Goal: Task Accomplishment & Management: Use online tool/utility

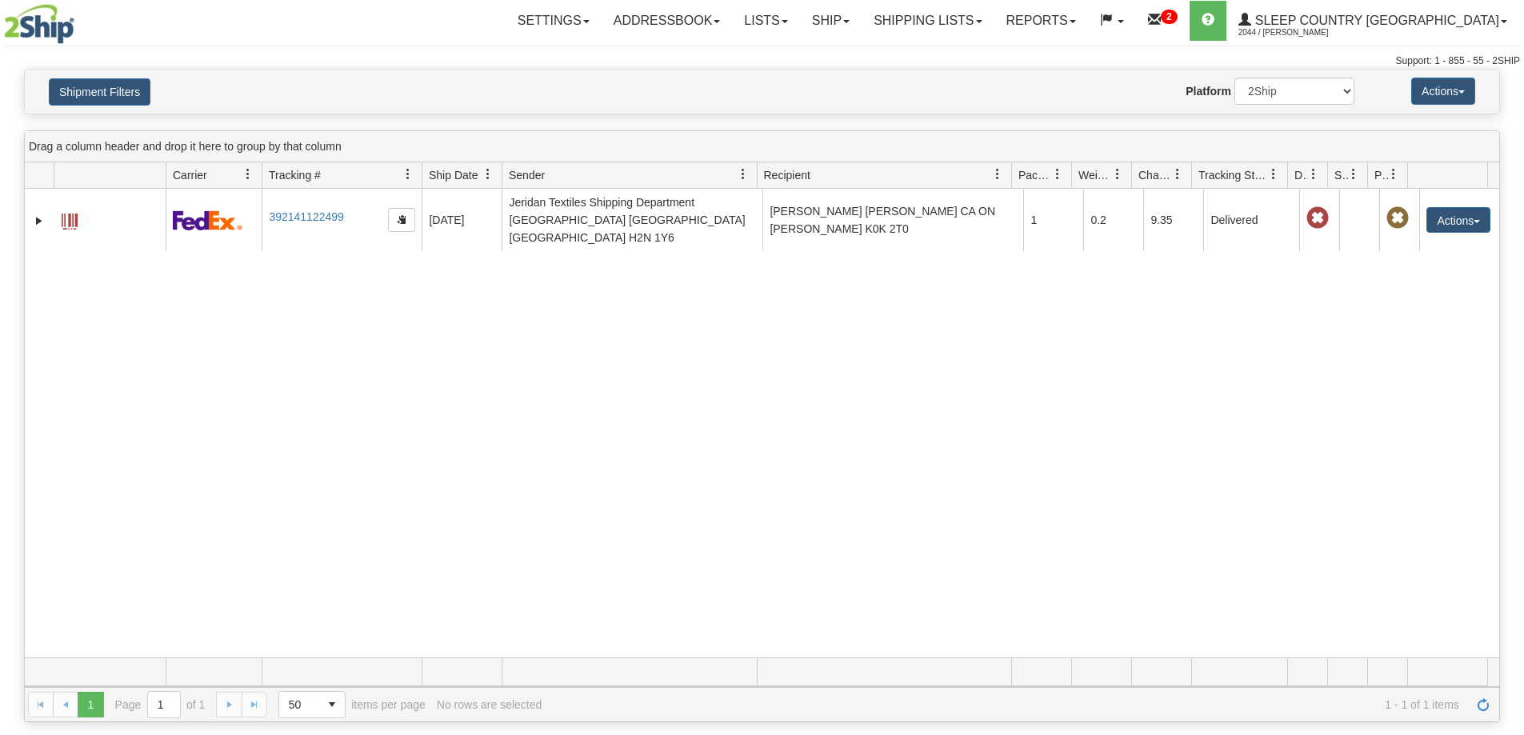
click at [993, 33] on link "Shipping lists" at bounding box center [927, 21] width 132 height 40
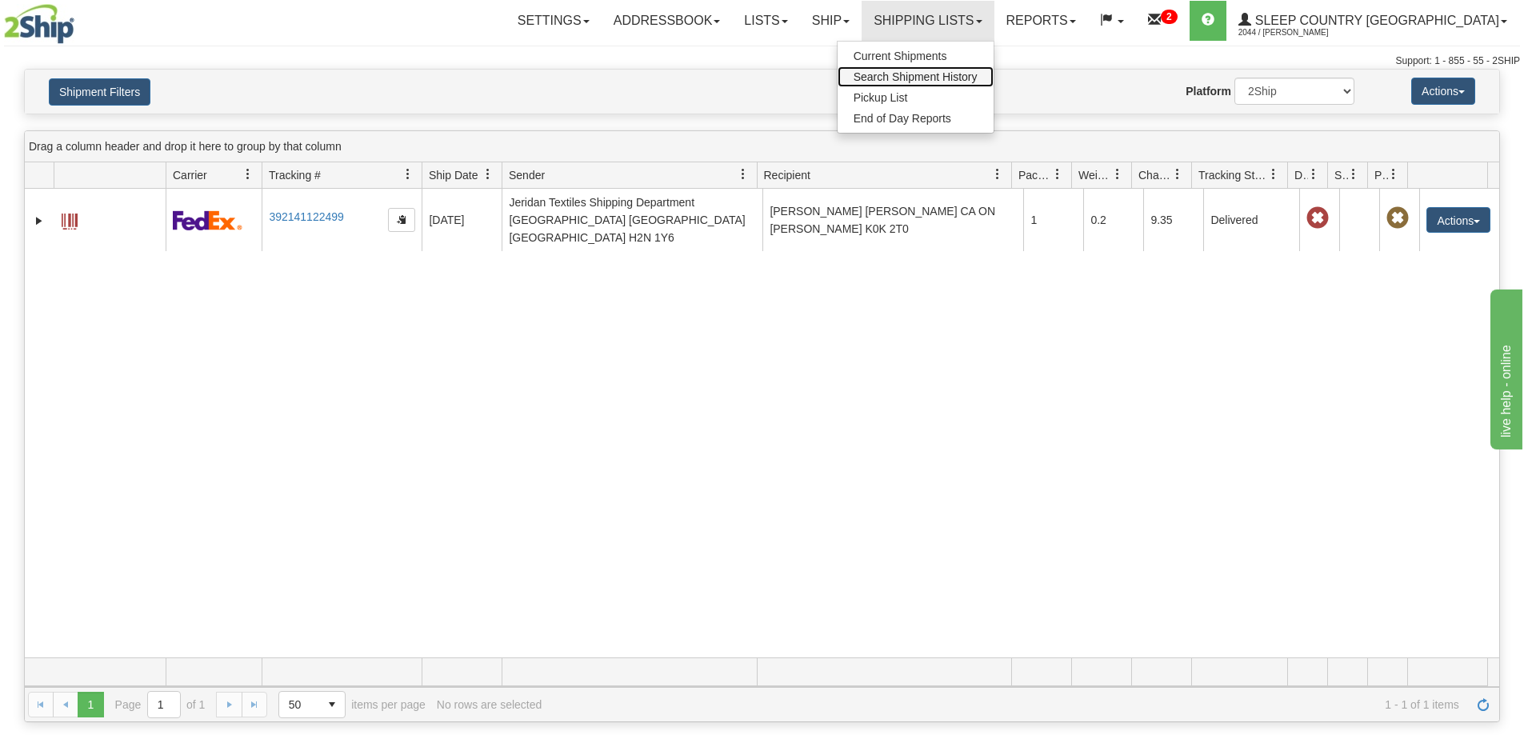
click at [977, 77] on span "Search Shipment History" at bounding box center [915, 76] width 124 height 13
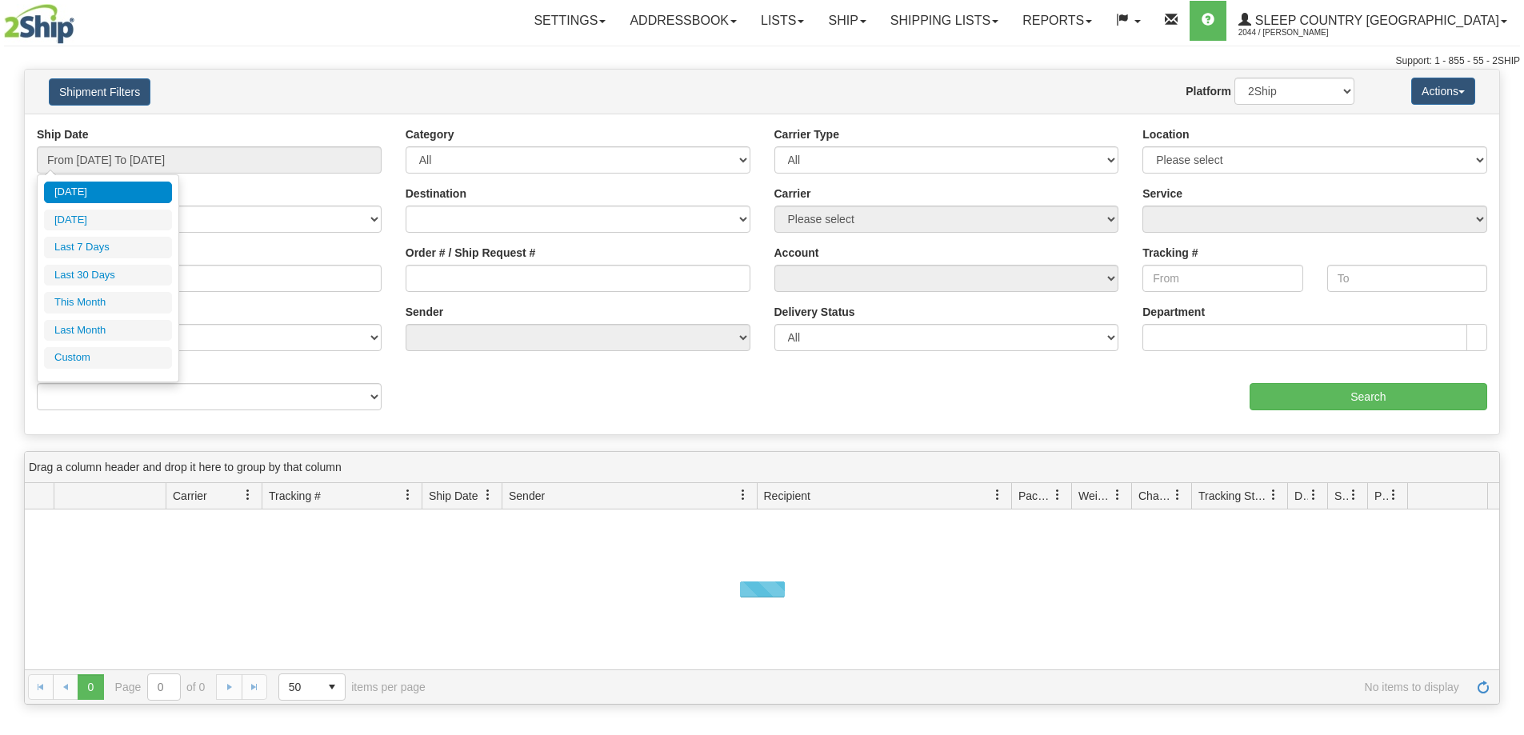
click at [94, 267] on li "Last 30 Days" at bounding box center [108, 276] width 128 height 22
type input "From 07/23/2025 To 08/21/2025"
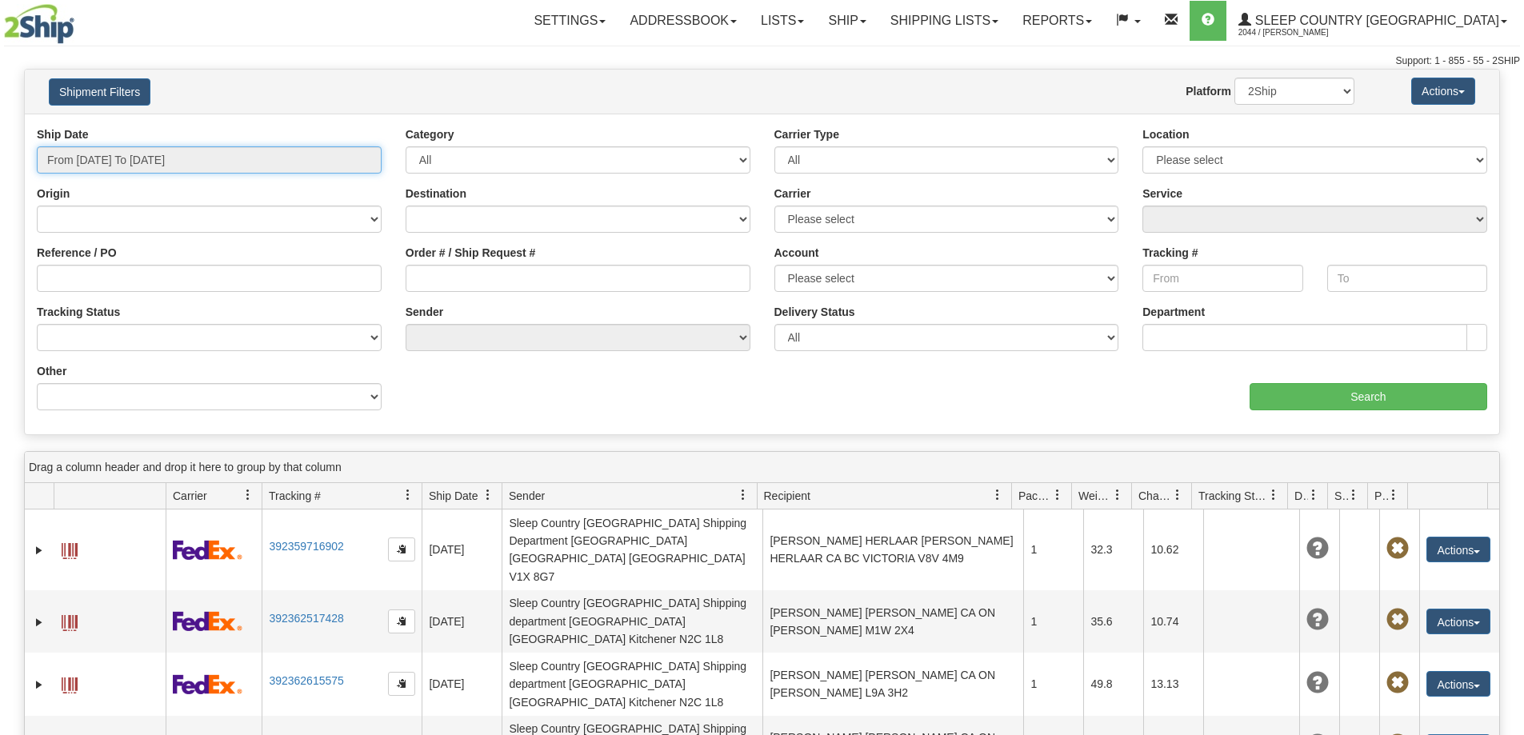
click at [125, 161] on input "From 07/23/2025 To 08/21/2025" at bounding box center [209, 159] width 345 height 27
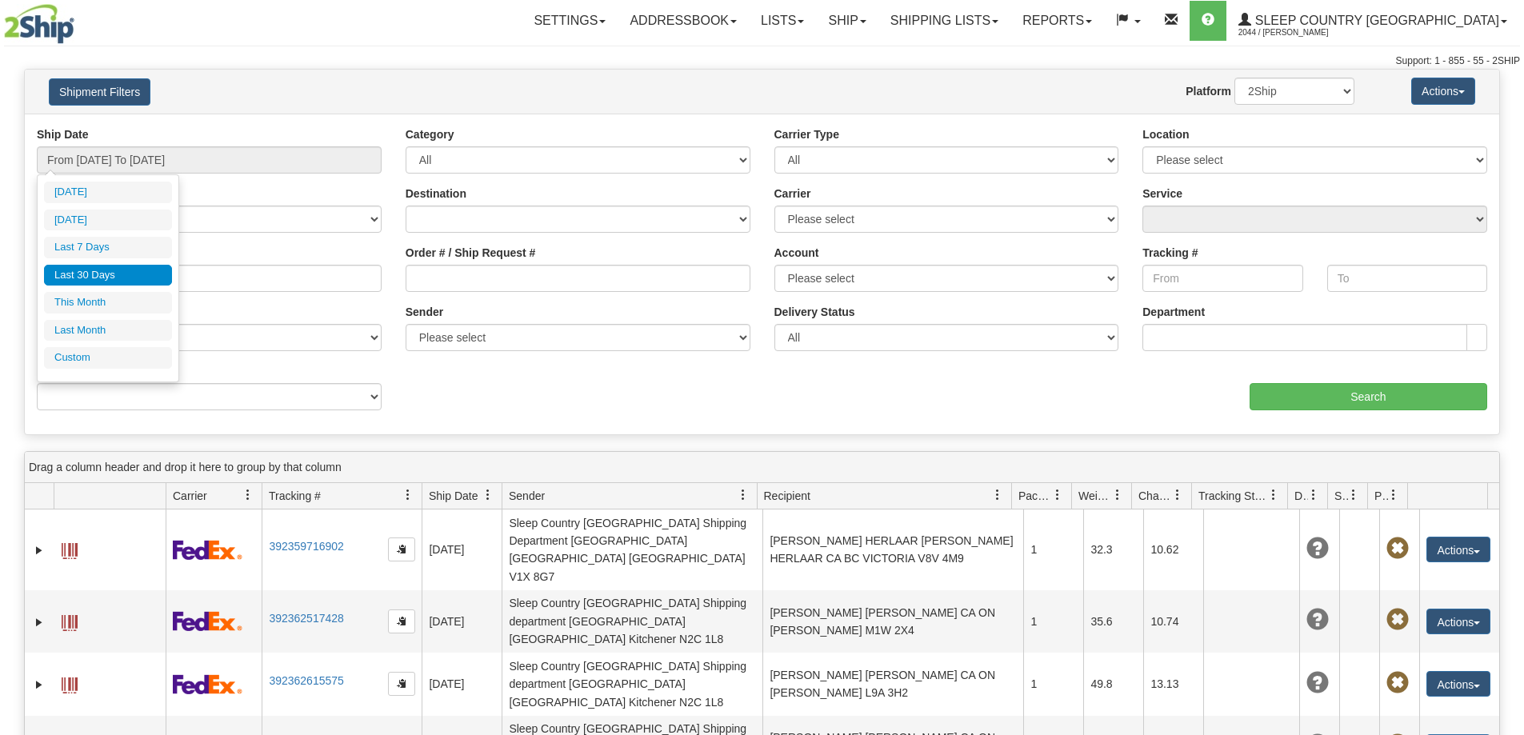
click at [91, 278] on li "Last 30 Days" at bounding box center [108, 276] width 128 height 22
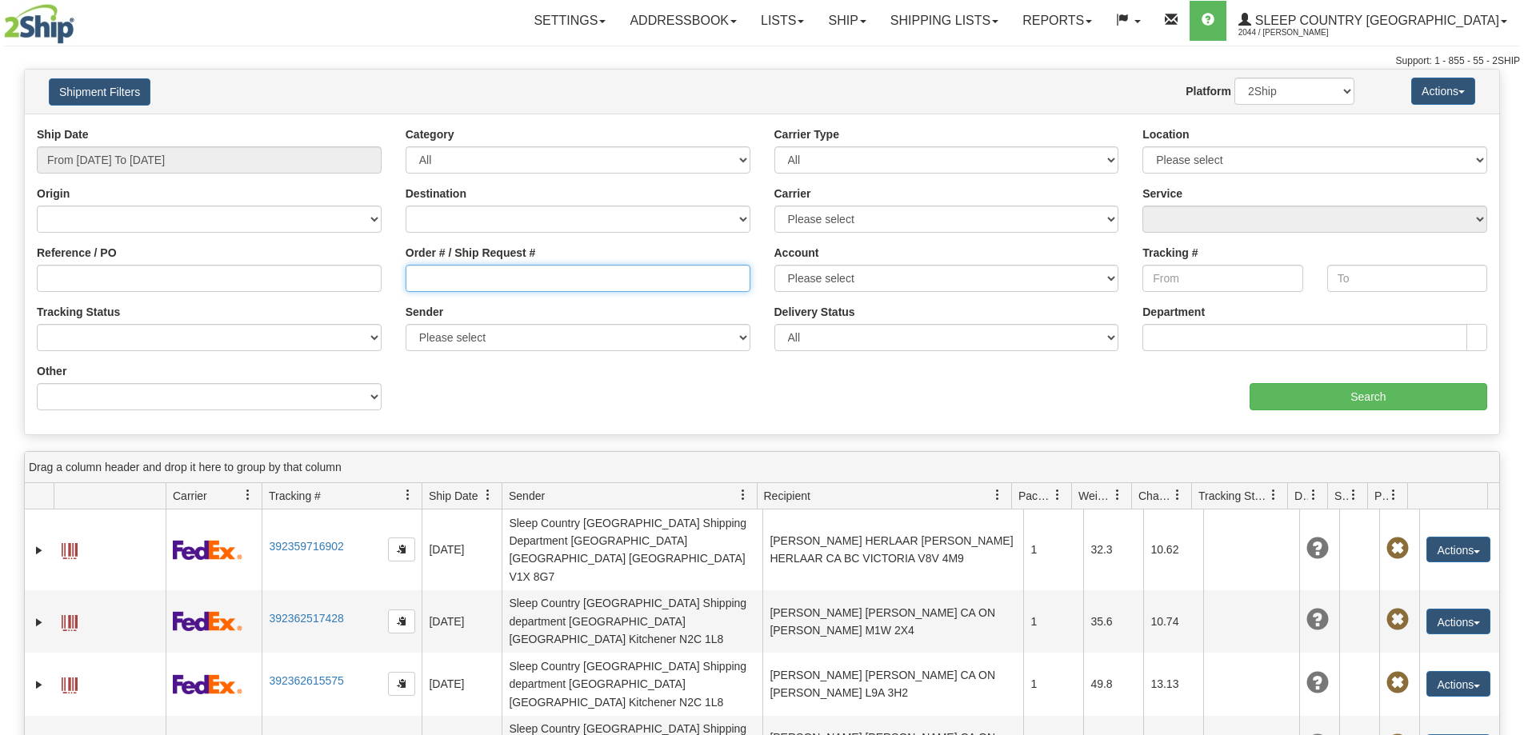
click at [474, 276] on input "Order # / Ship Request #" at bounding box center [578, 278] width 345 height 27
paste input "9000H999773"
type input "9000H999773"
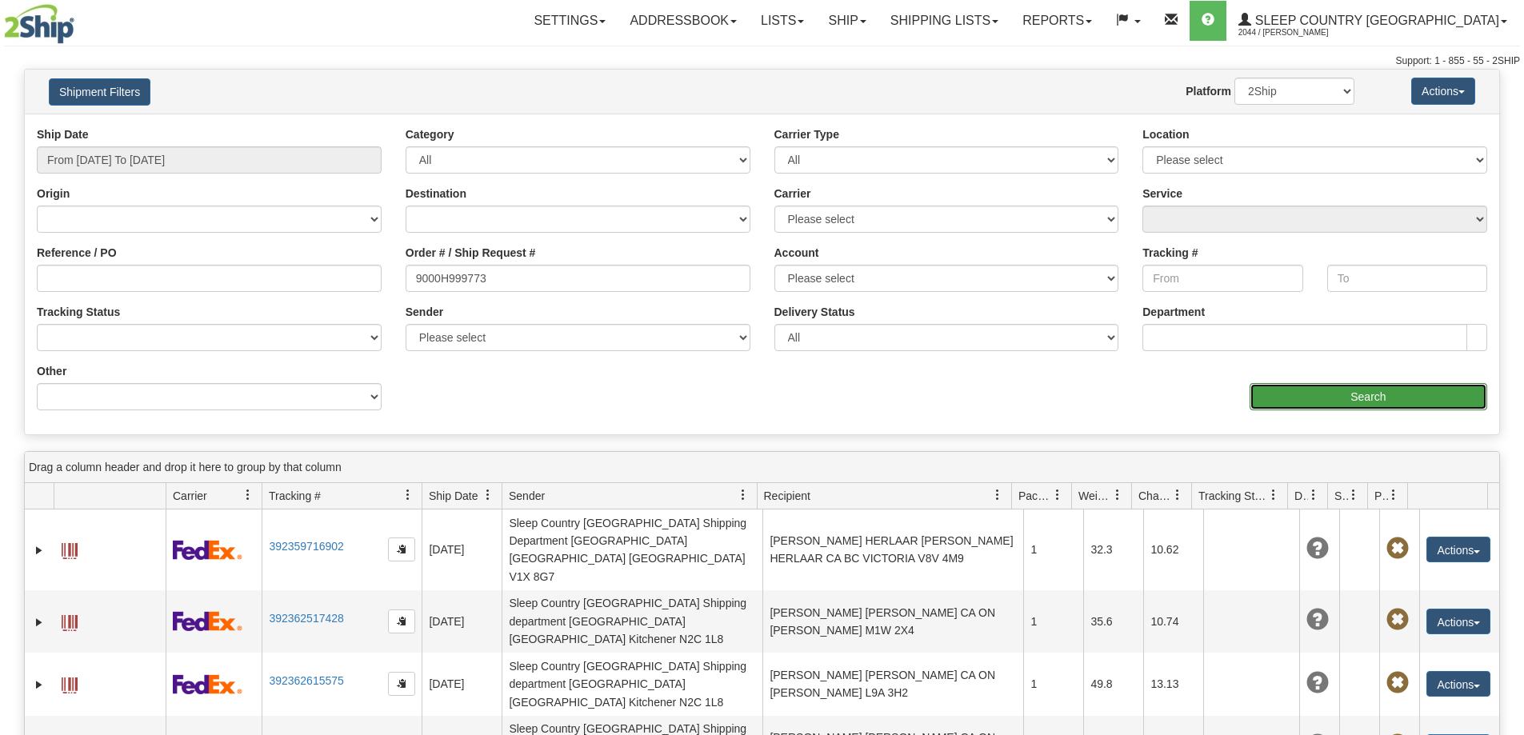
click at [1338, 402] on input "Search" at bounding box center [1368, 396] width 238 height 27
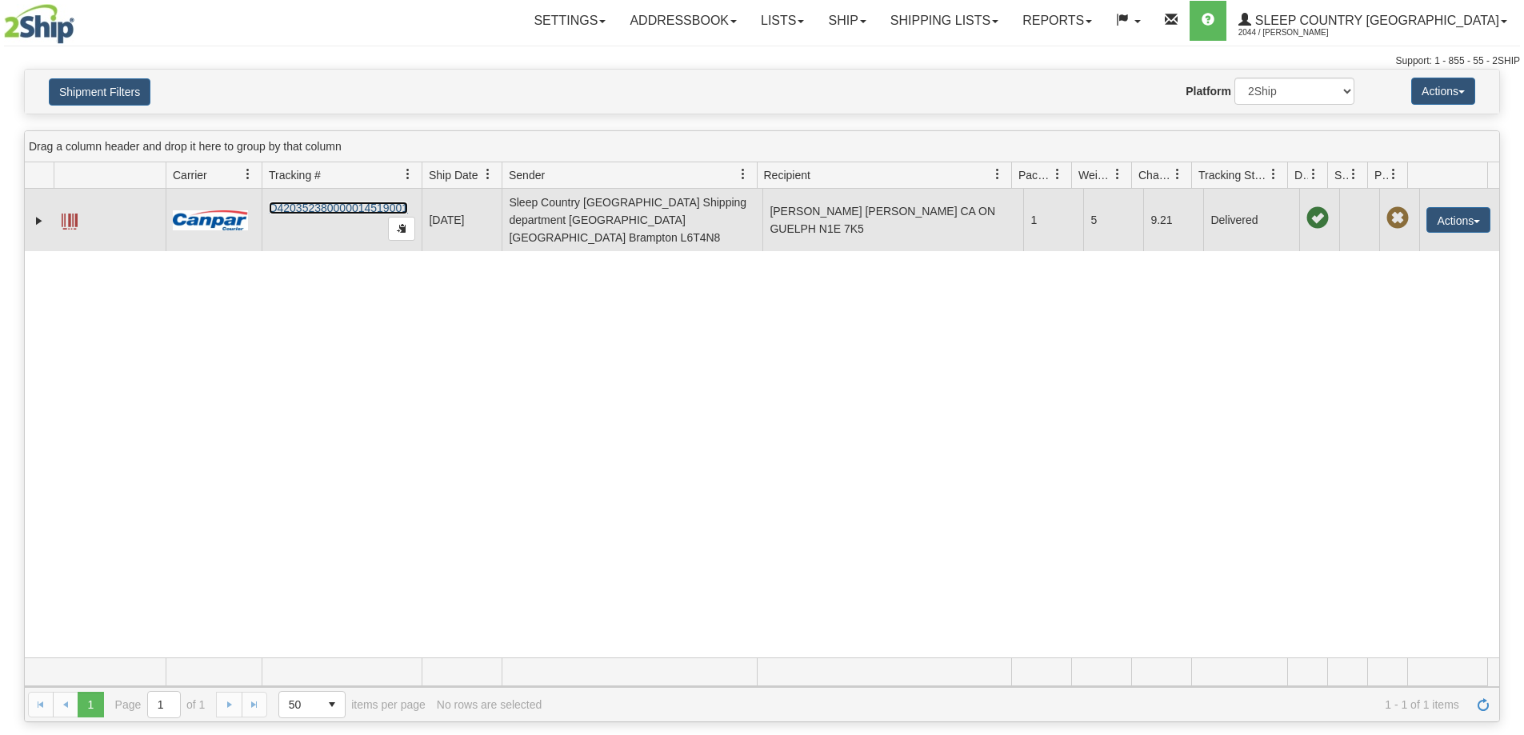
click at [332, 202] on link "D420352380000014519001" at bounding box center [338, 208] width 139 height 13
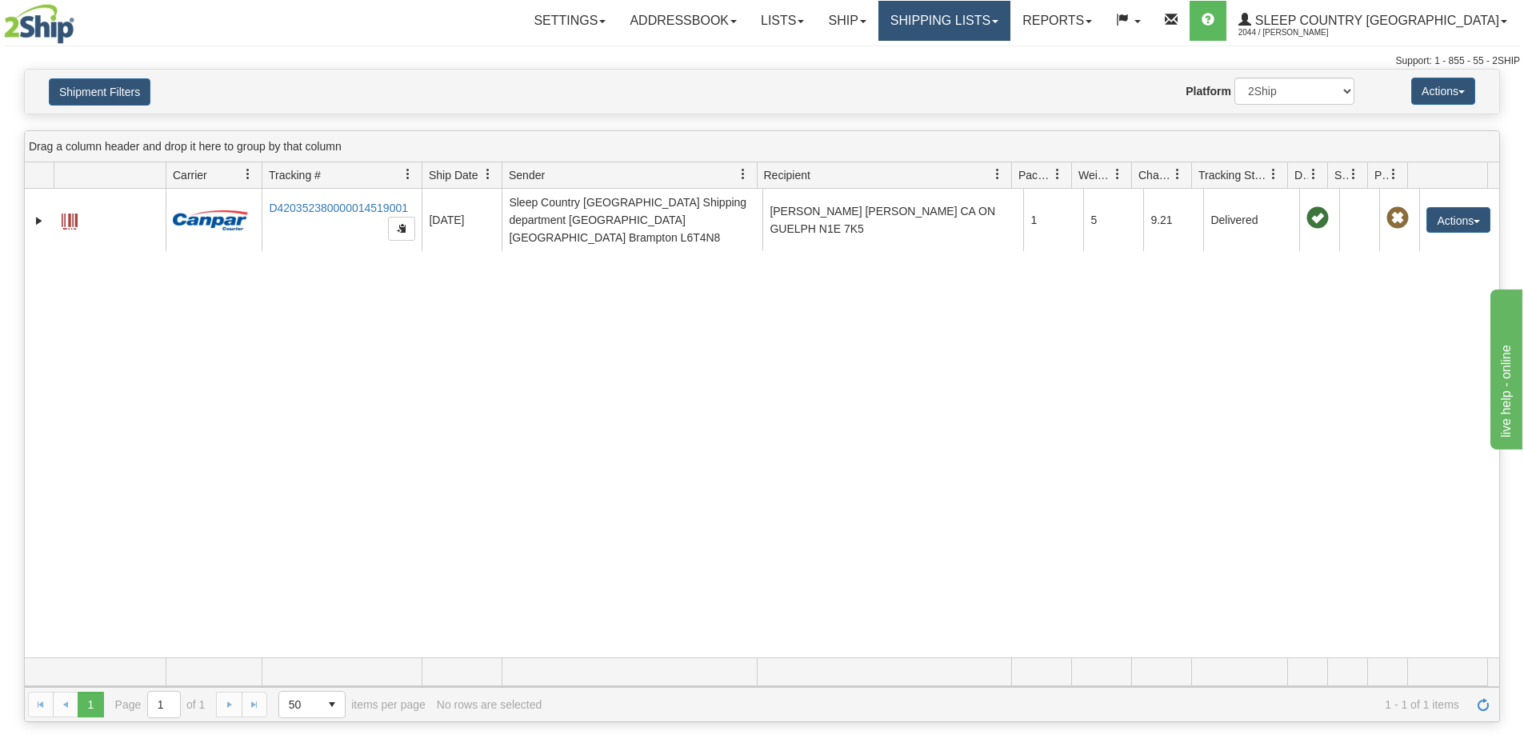
click at [1010, 17] on link "Shipping lists" at bounding box center [944, 21] width 132 height 40
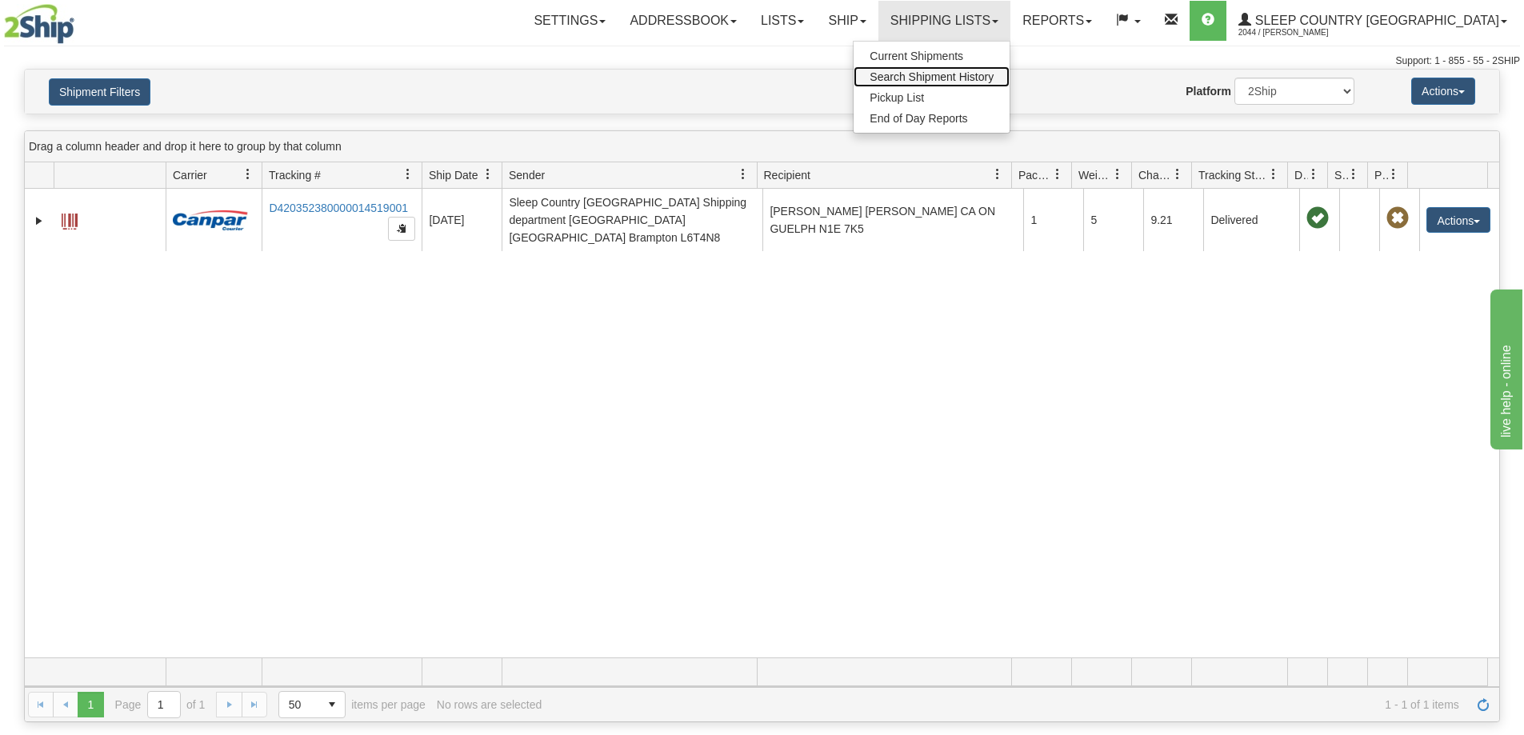
click at [993, 70] on span "Search Shipment History" at bounding box center [931, 76] width 124 height 13
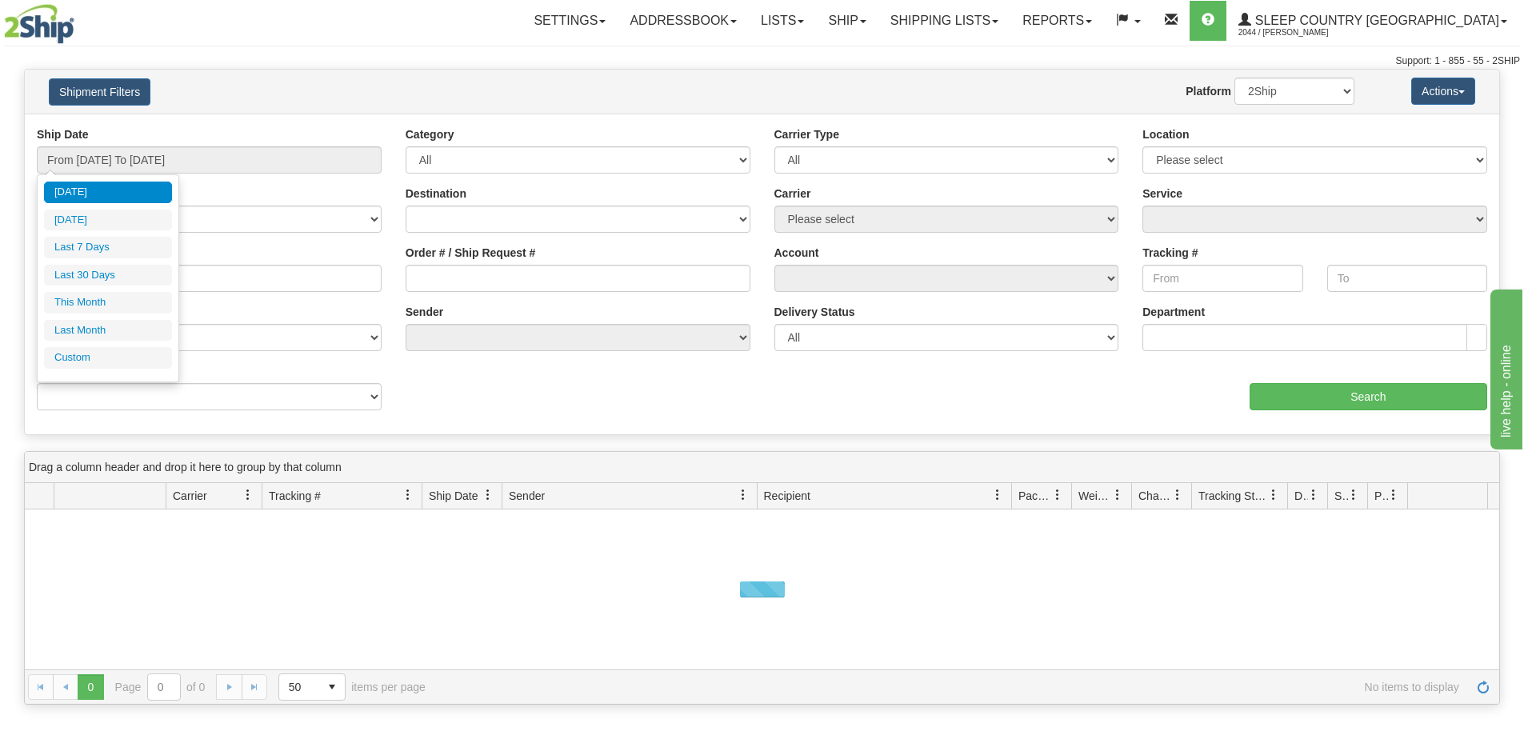
drag, startPoint x: 96, startPoint y: 270, endPoint x: 153, endPoint y: 281, distance: 57.7
click at [95, 271] on li "Last 30 Days" at bounding box center [108, 276] width 128 height 22
type input "From 07/23/2025 To 08/21/2025"
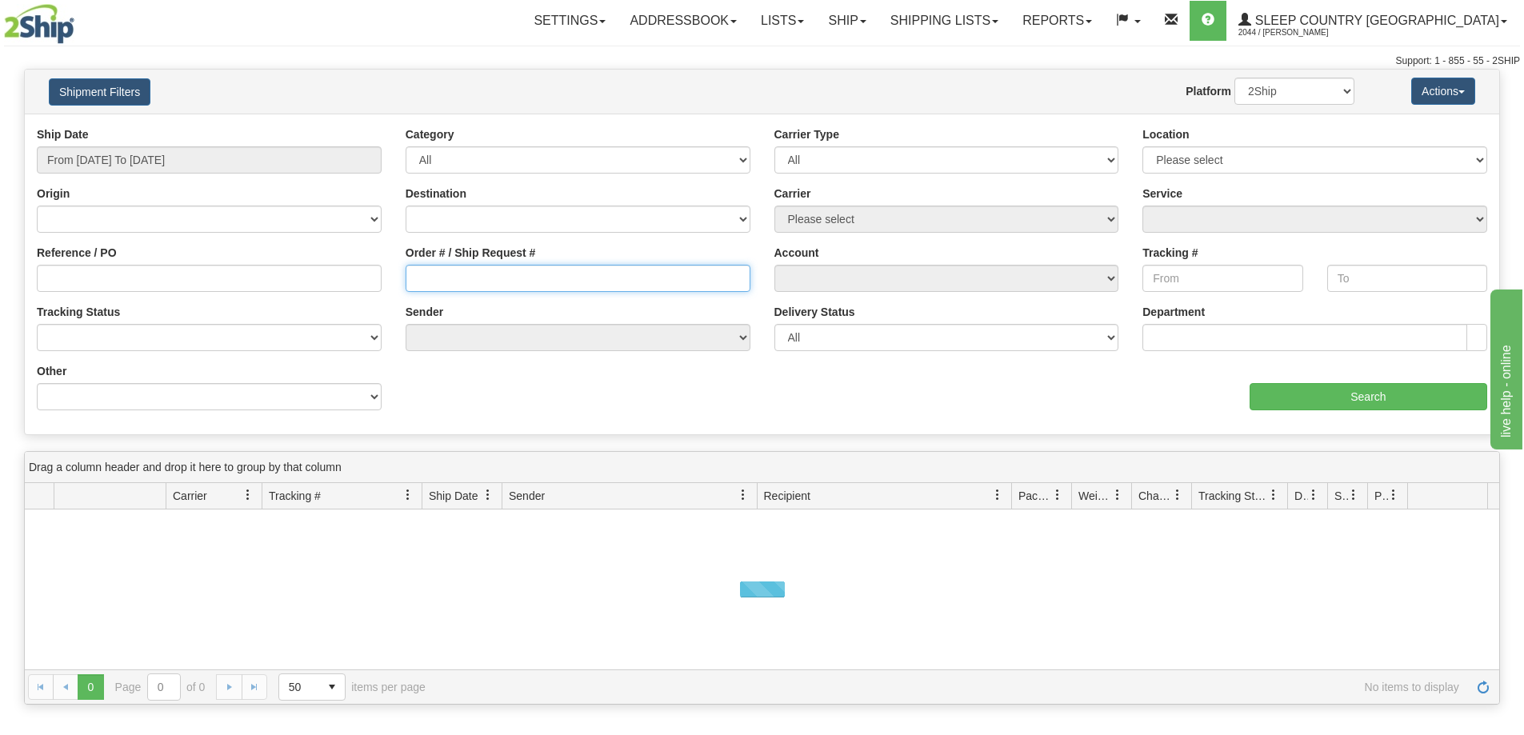
click at [432, 288] on input "Order # / Ship Request #" at bounding box center [578, 278] width 345 height 27
paste input "9002H986833"
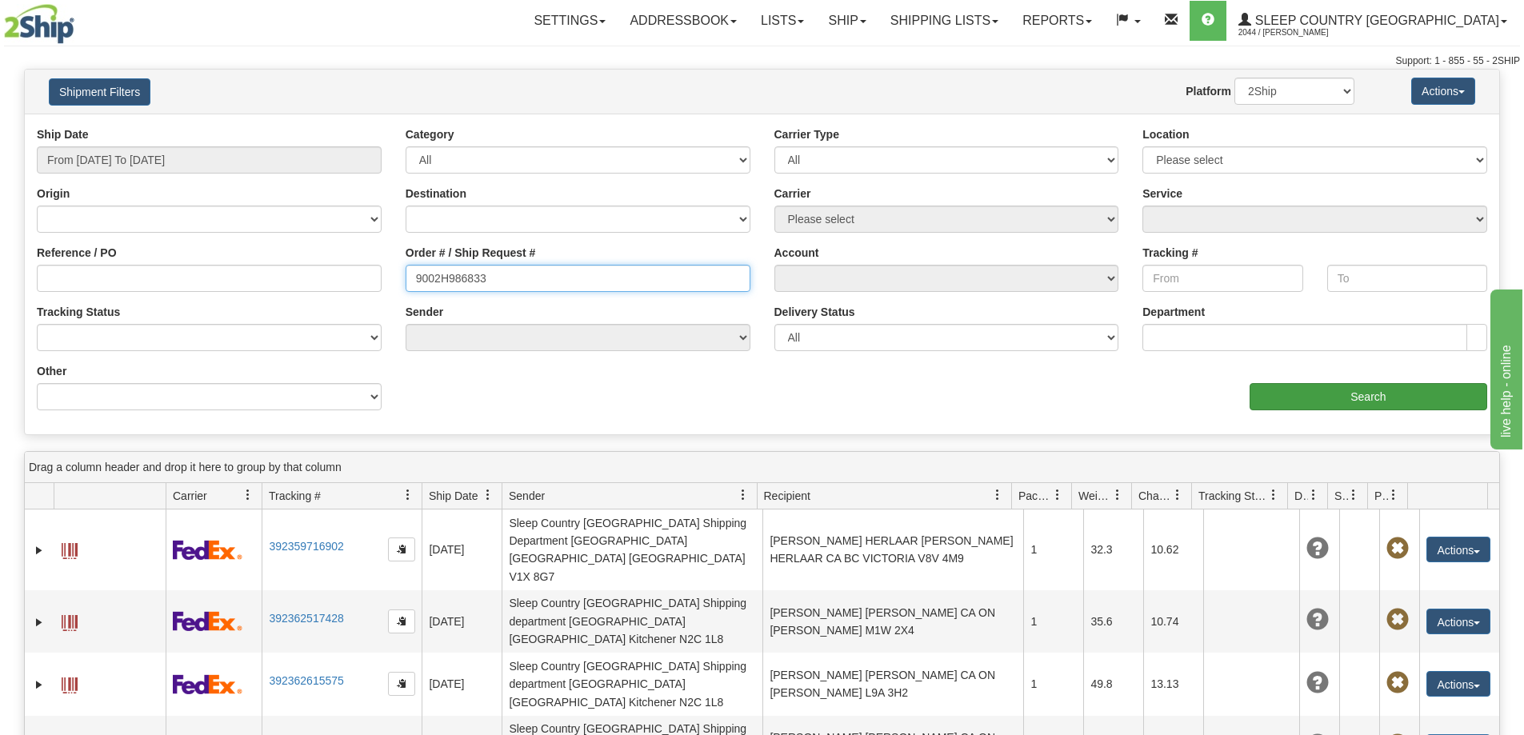
type input "9002H986833"
click at [1375, 401] on input "Search" at bounding box center [1368, 396] width 238 height 27
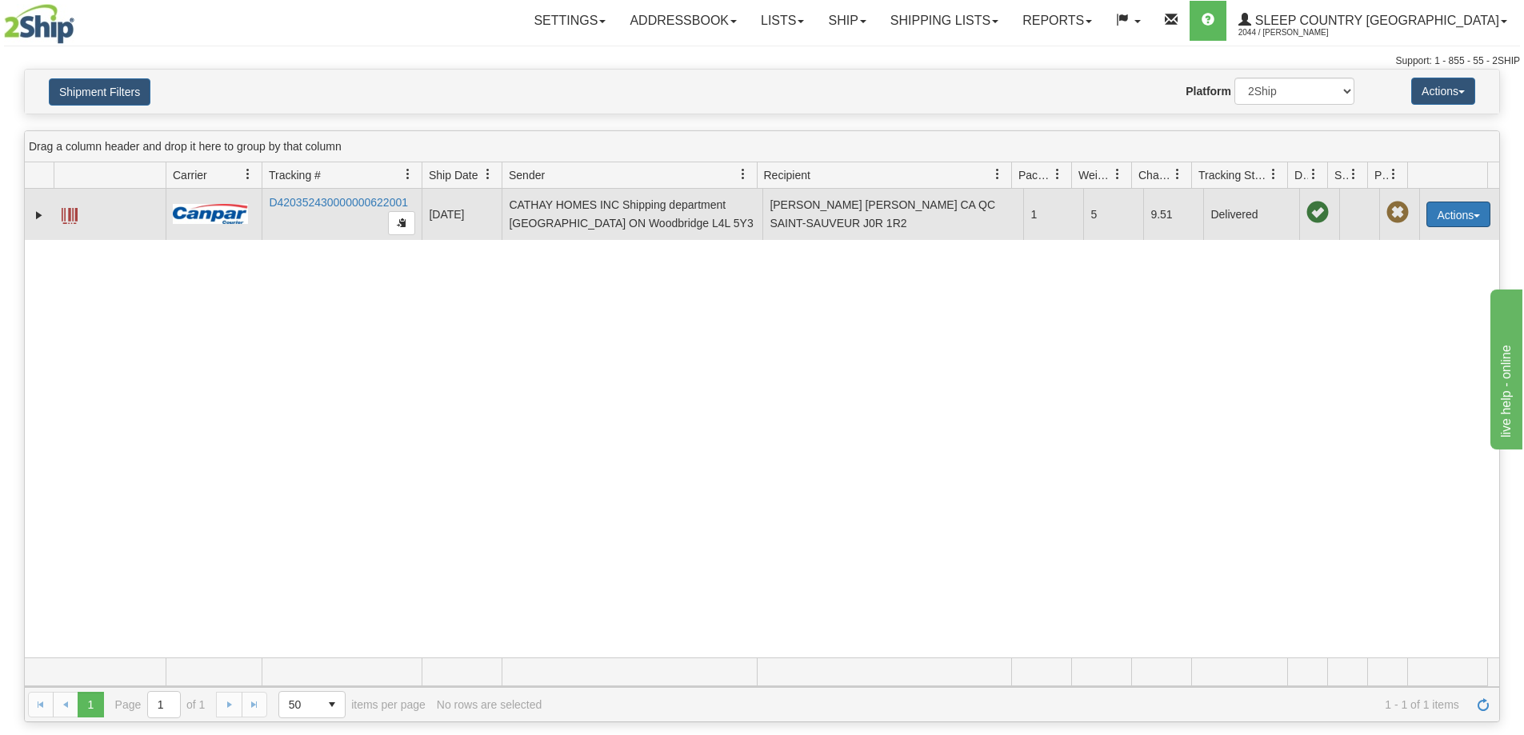
click at [1472, 216] on button "Actions" at bounding box center [1458, 215] width 64 height 26
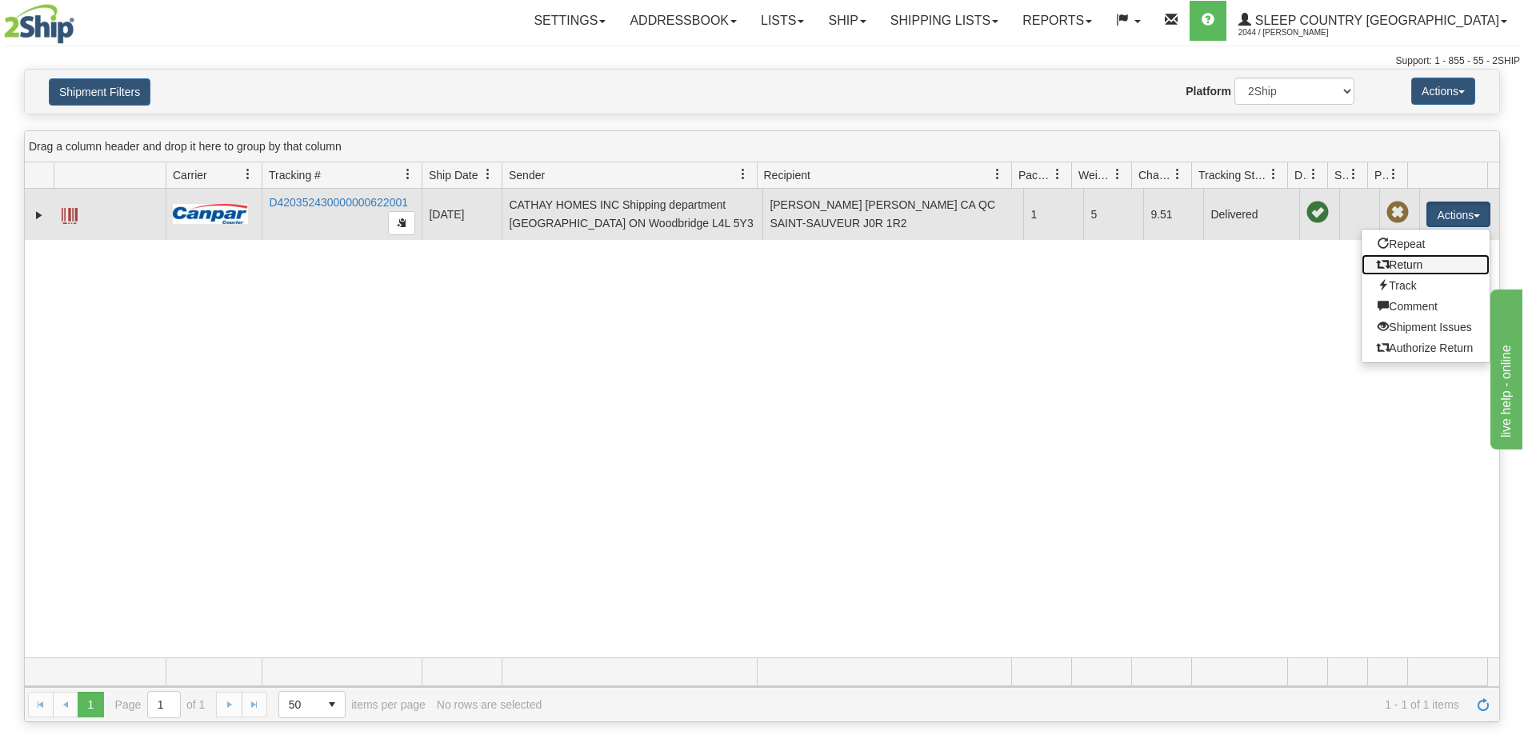
click at [1409, 266] on link "Return" at bounding box center [1425, 264] width 128 height 21
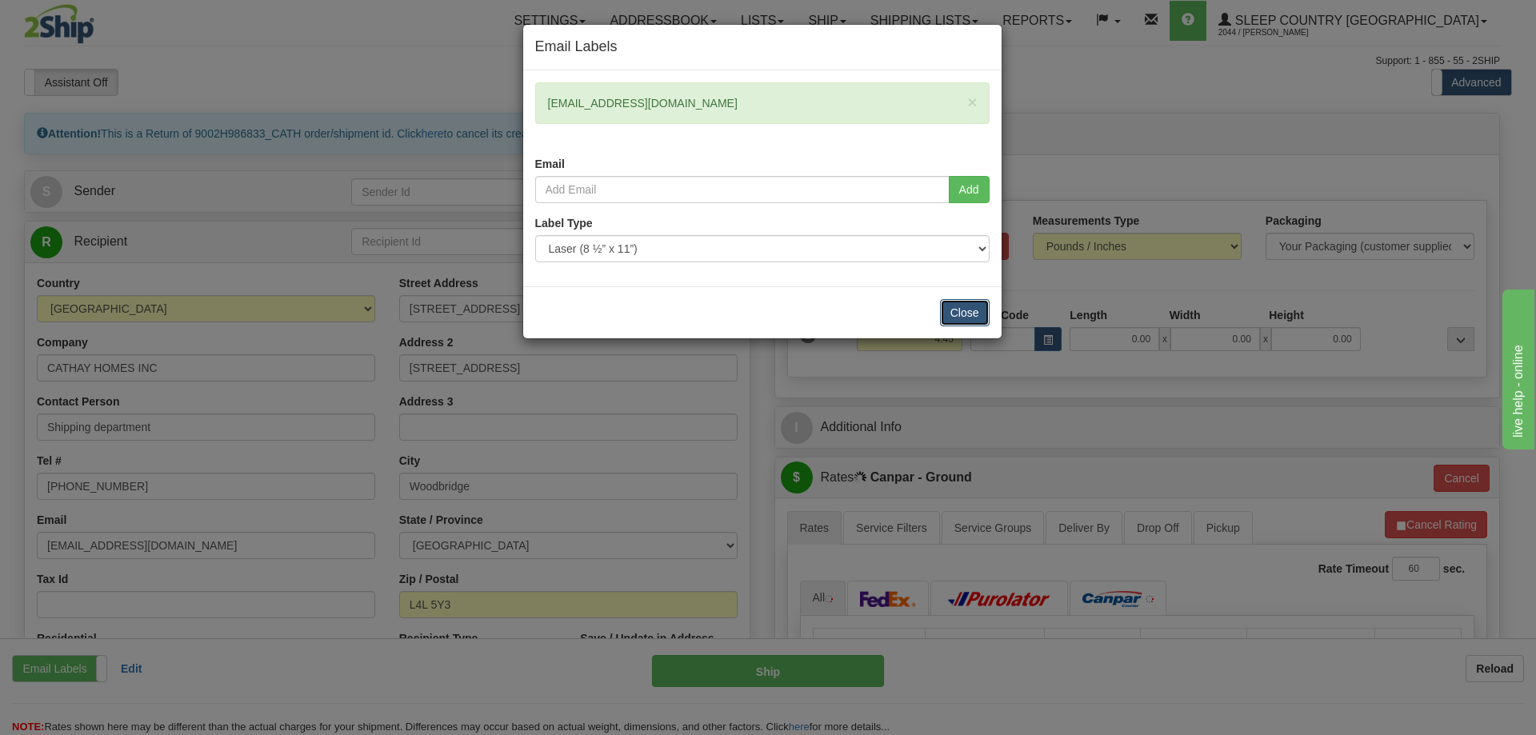
click at [975, 313] on button "Close" at bounding box center [965, 312] width 50 height 27
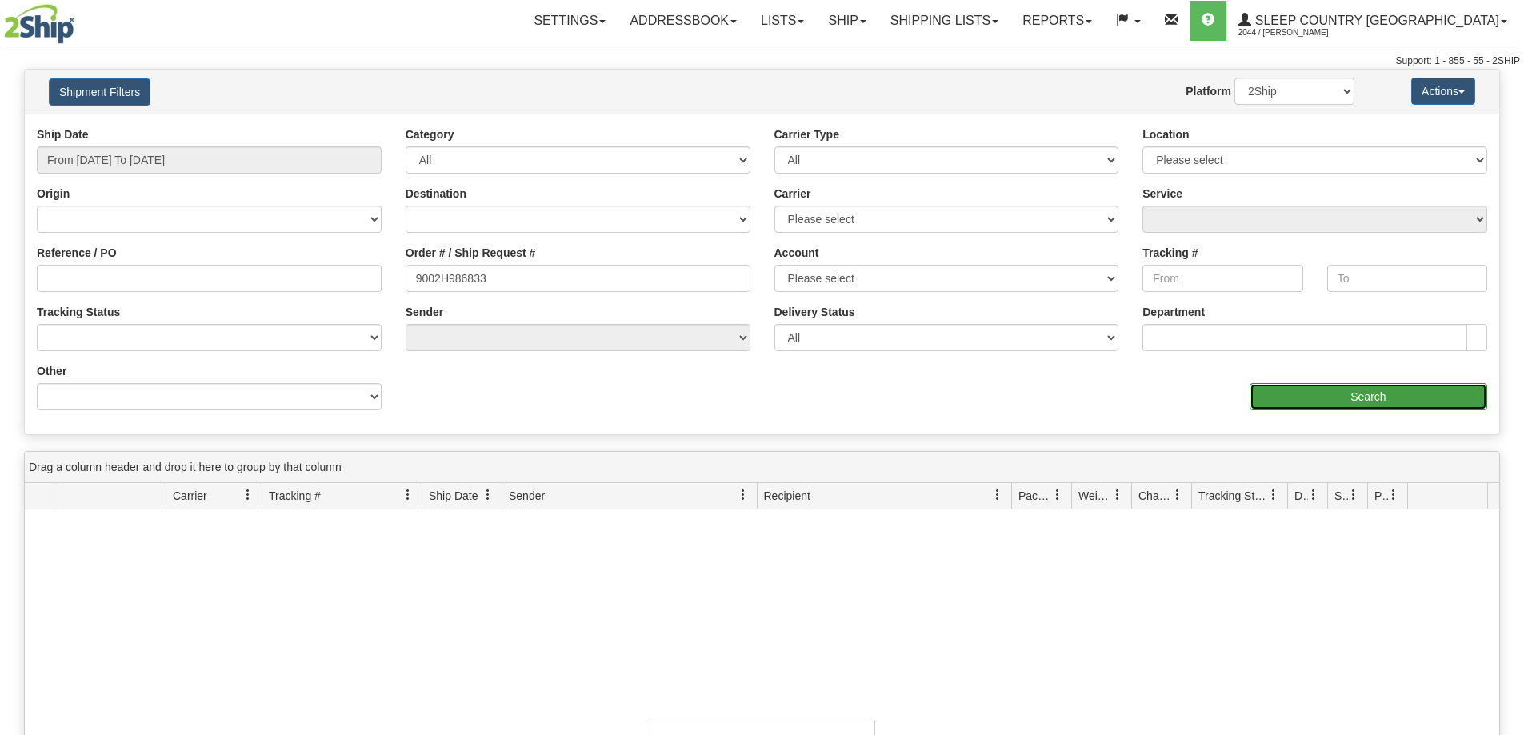
click at [1346, 402] on input "Search" at bounding box center [1368, 396] width 238 height 27
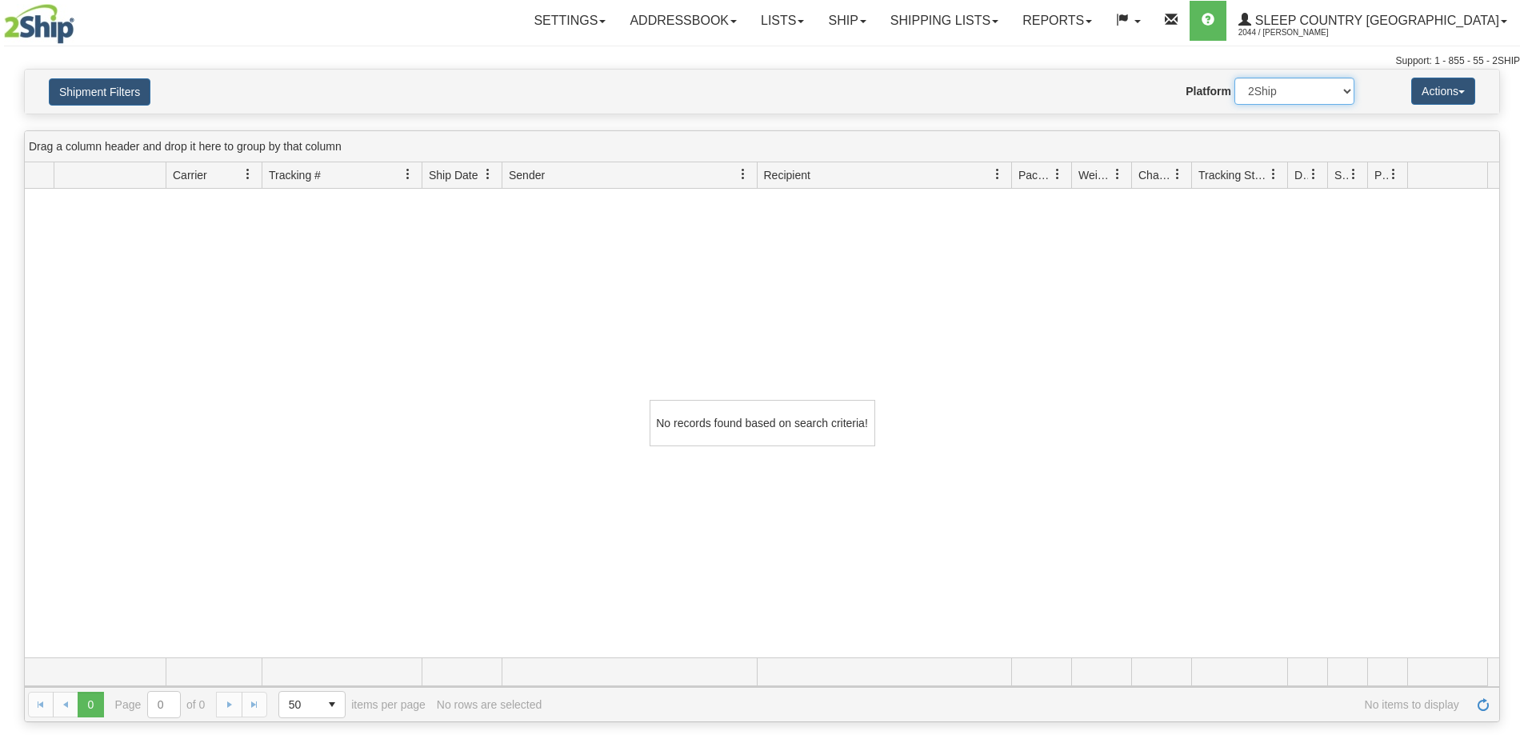
click at [1269, 90] on select "2Ship Imported" at bounding box center [1294, 91] width 120 height 27
select select "1"
click at [1234, 78] on select "2Ship Imported" at bounding box center [1294, 91] width 120 height 27
click at [1010, 22] on link "Shipping lists" at bounding box center [944, 21] width 132 height 40
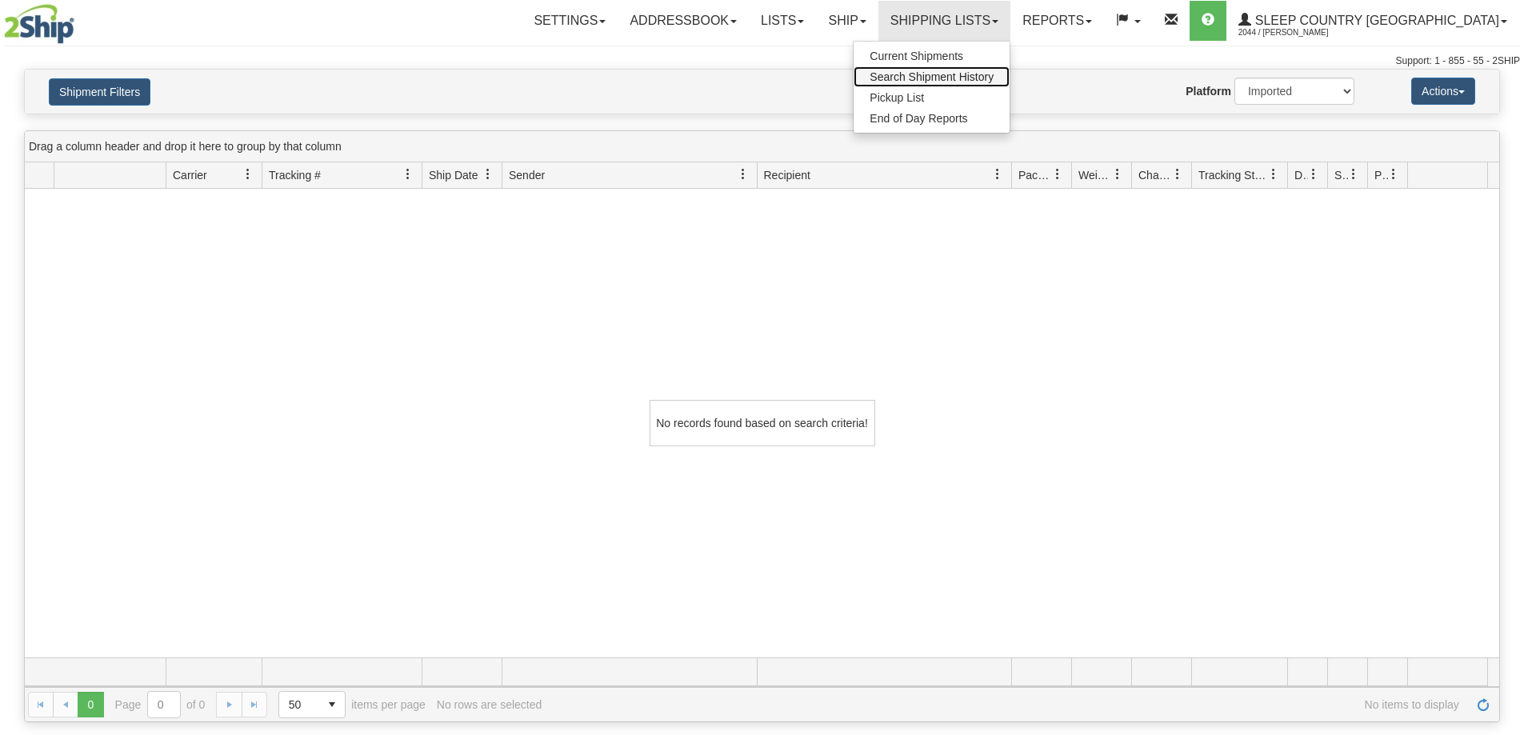
click at [993, 76] on span "Search Shipment History" at bounding box center [931, 76] width 124 height 13
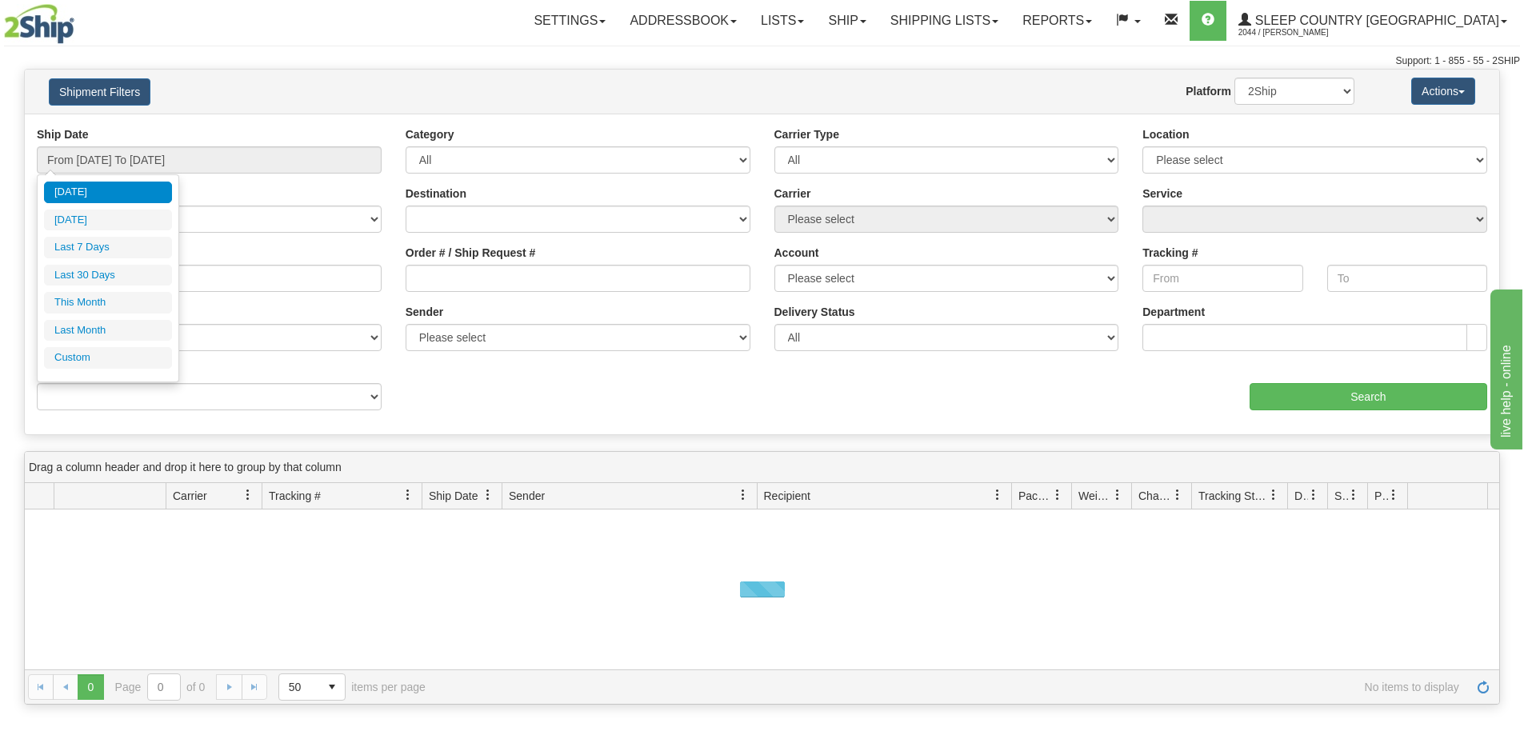
click at [85, 274] on li "Last 30 Days" at bounding box center [108, 276] width 128 height 22
type input "From 07/23/2025 To 08/21/2025"
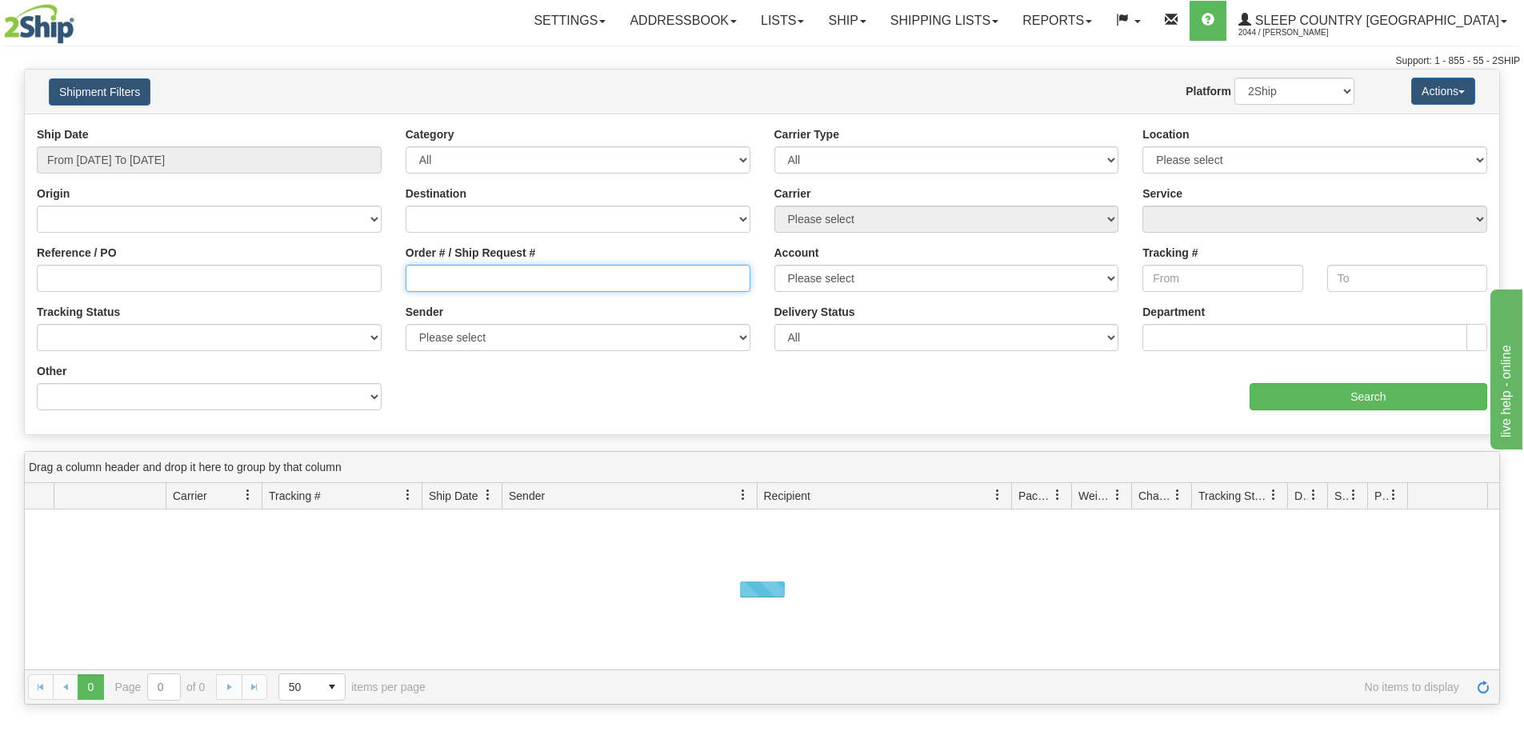
click at [449, 284] on input "Order # / Ship Request #" at bounding box center [578, 278] width 345 height 27
paste input "9002H986833"
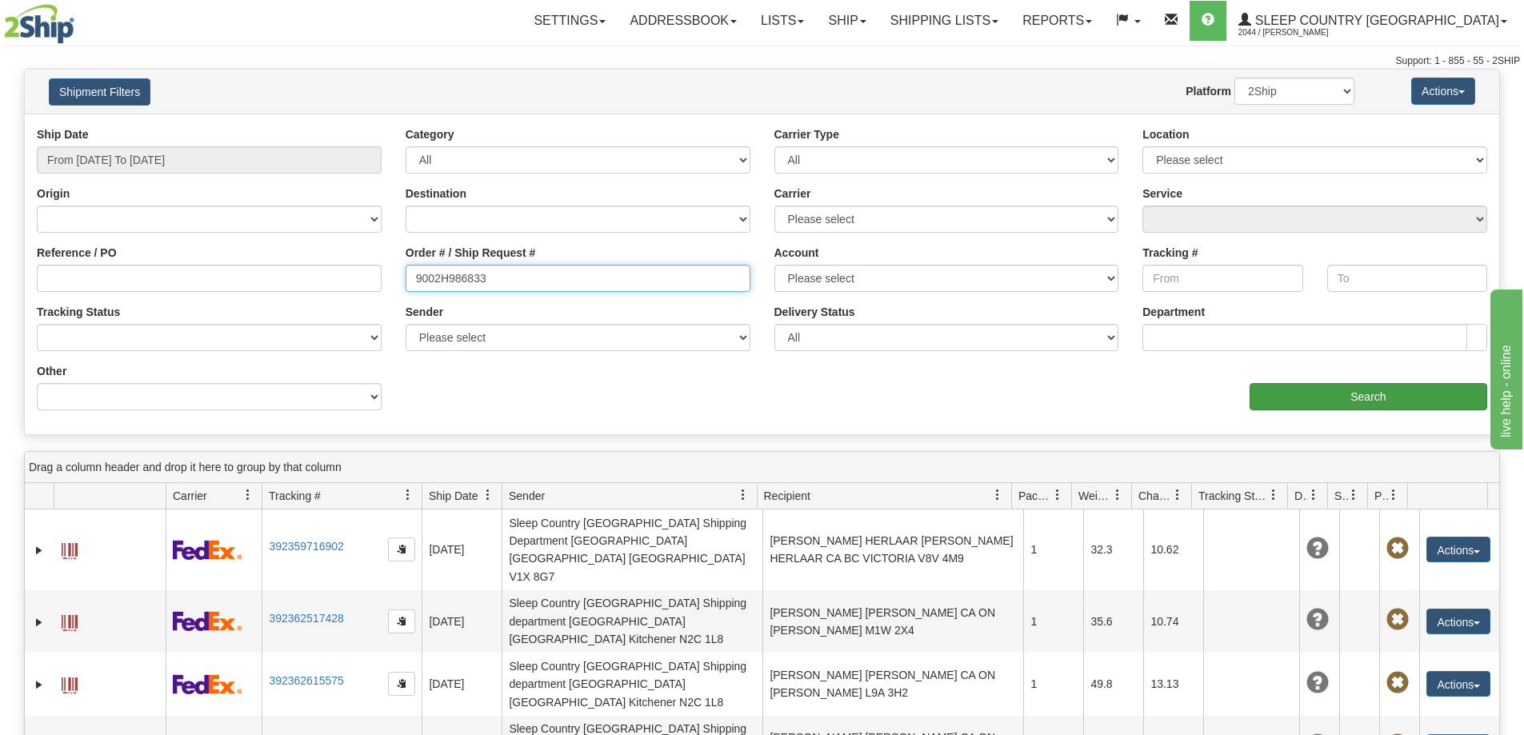
type input "9002H986833"
click at [1322, 392] on input "Search" at bounding box center [1368, 396] width 238 height 27
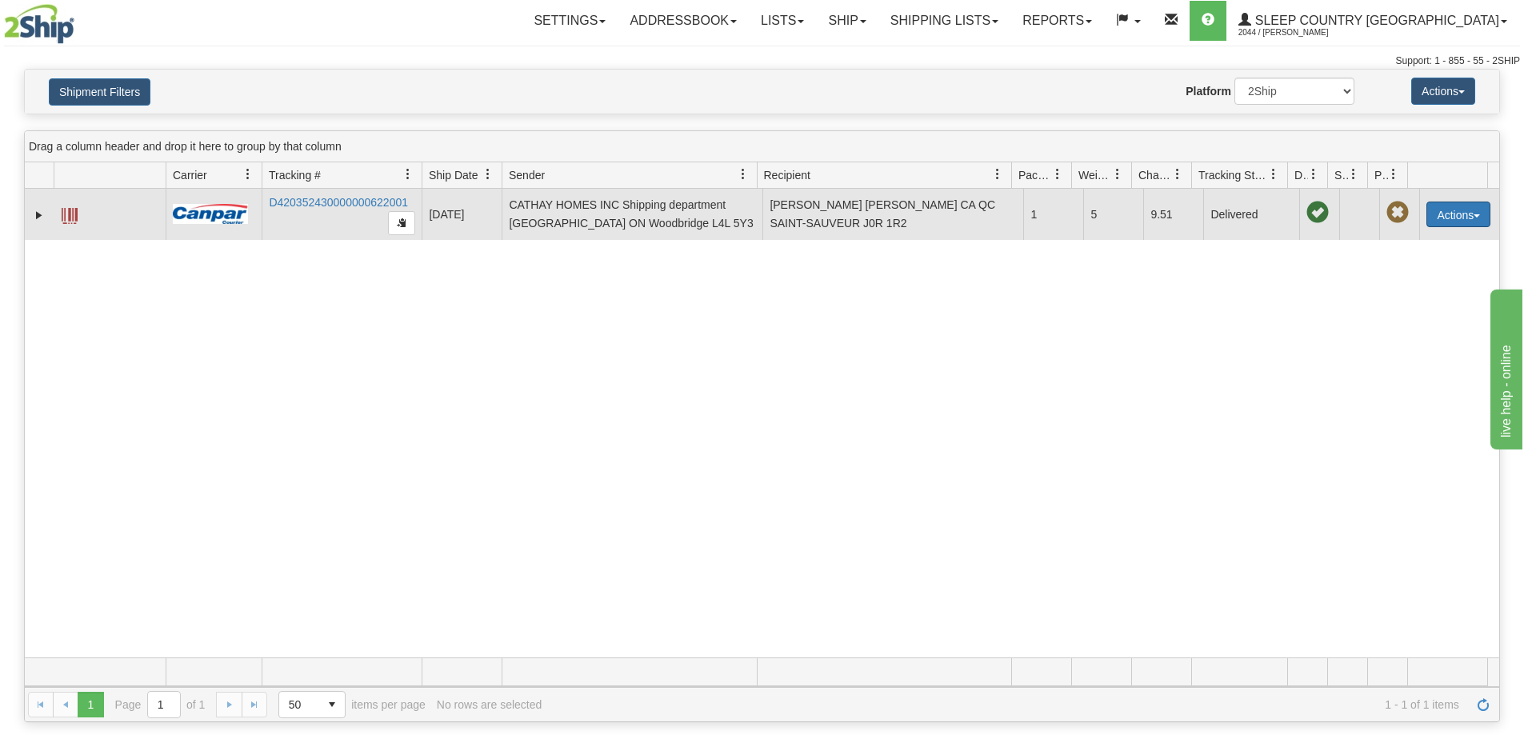
click at [1463, 217] on button "Actions" at bounding box center [1458, 215] width 64 height 26
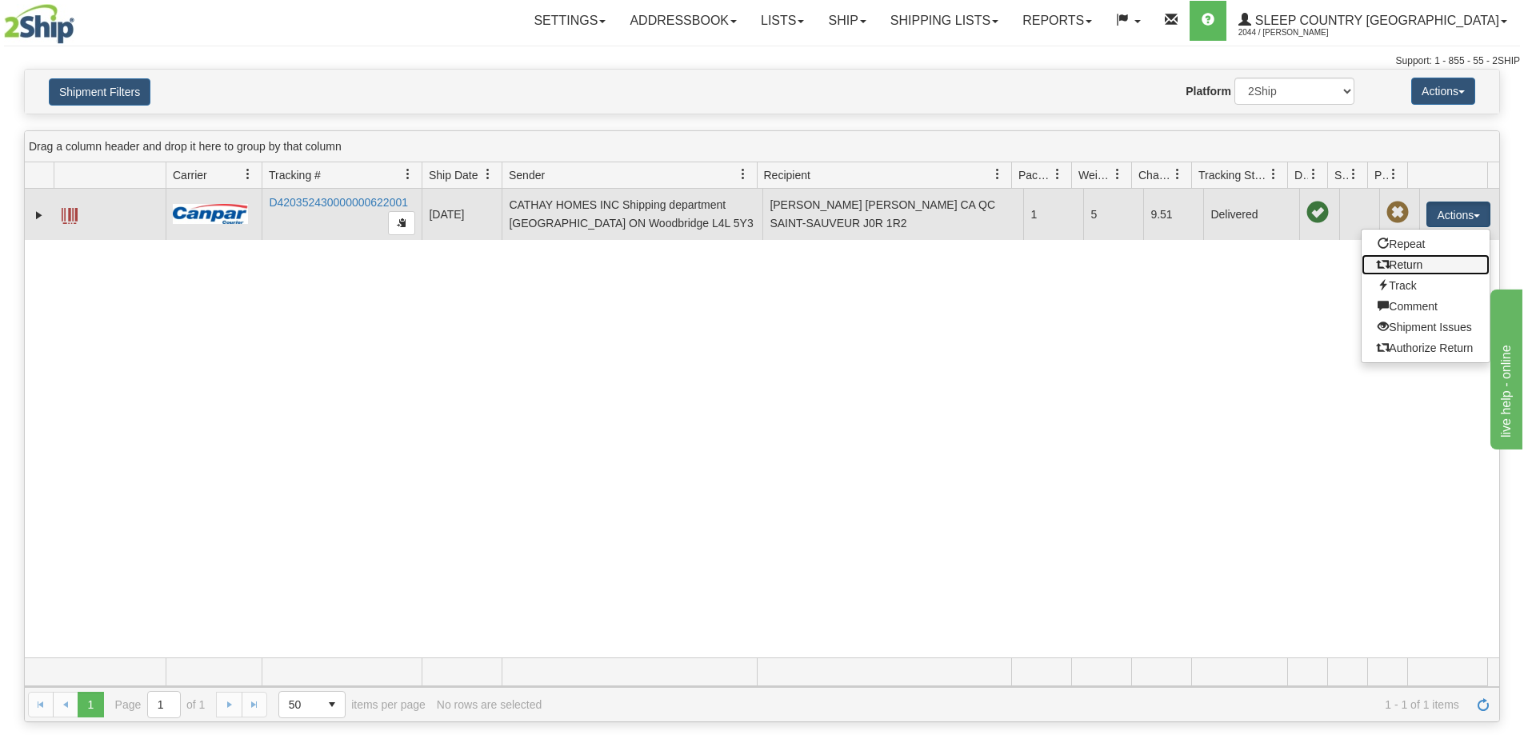
click at [1409, 268] on link "Return" at bounding box center [1425, 264] width 128 height 21
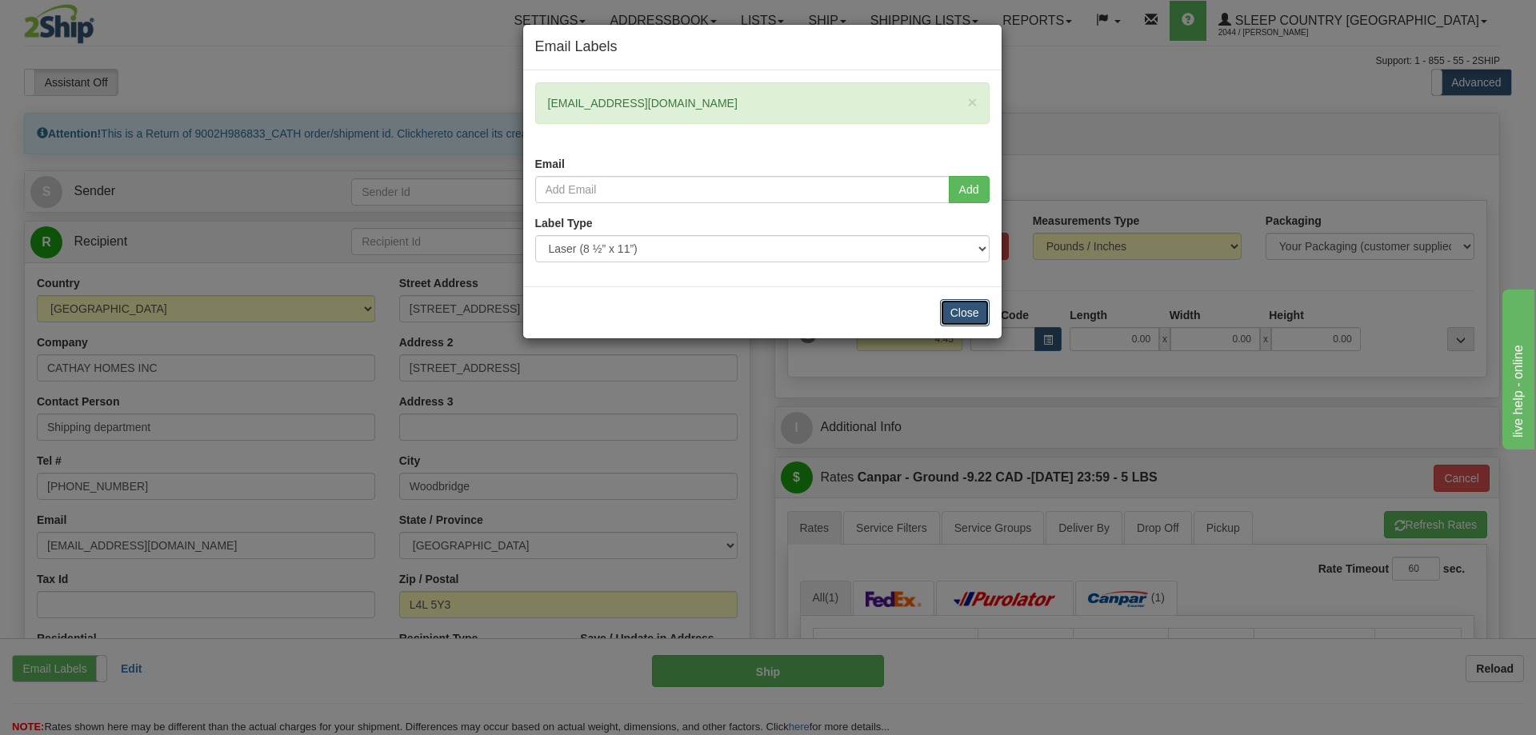
click at [977, 308] on button "Close" at bounding box center [965, 312] width 50 height 27
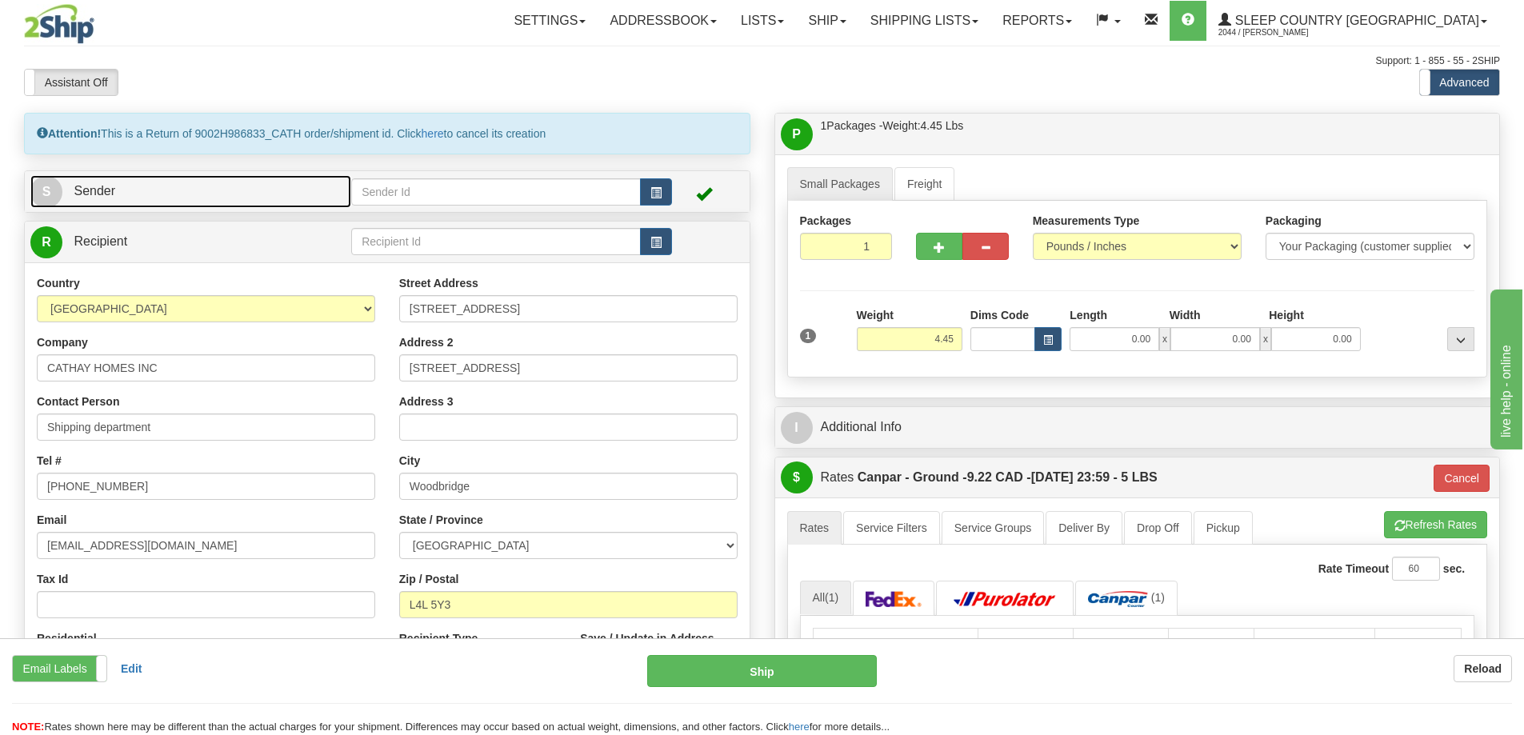
click at [86, 186] on span "Sender" at bounding box center [95, 191] width 42 height 14
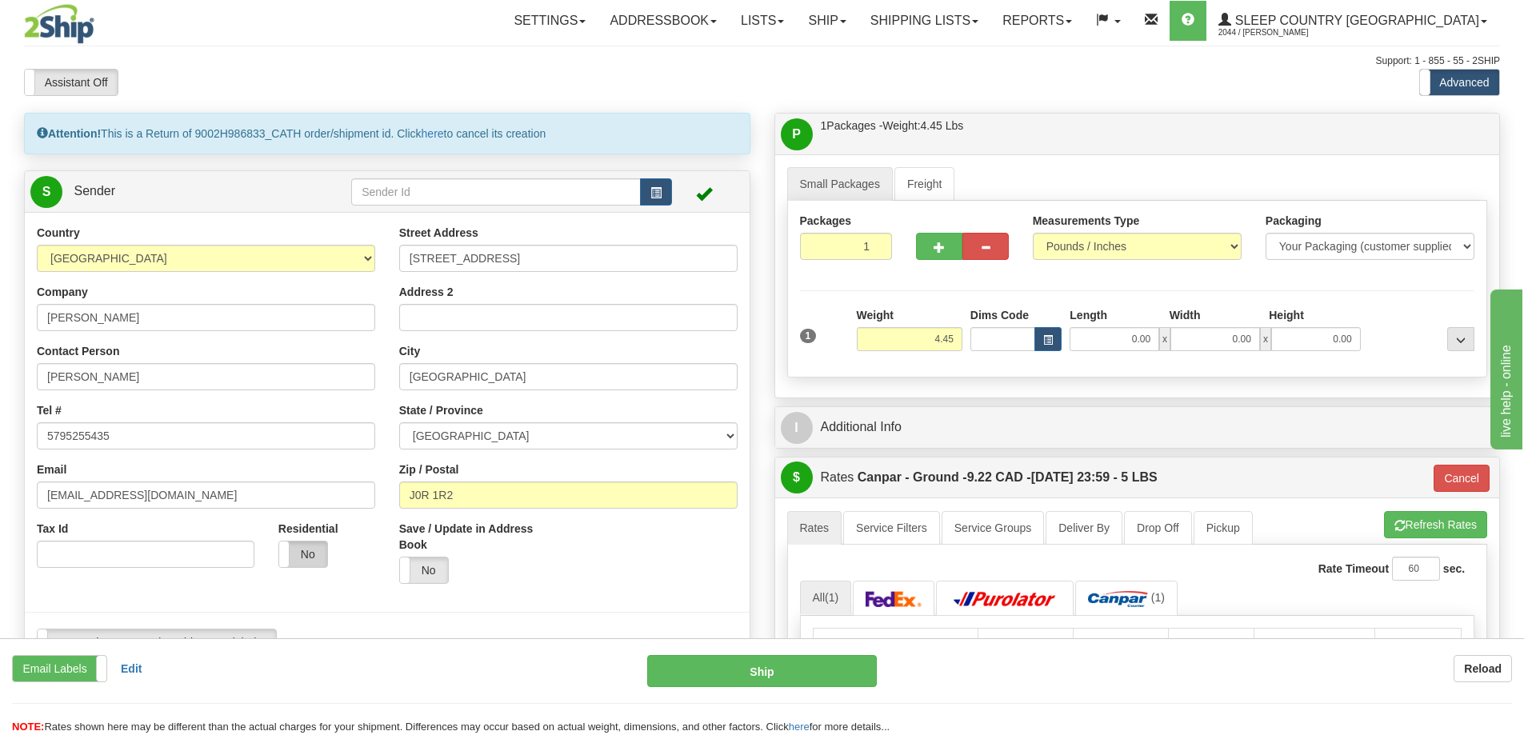
click at [321, 553] on label "No" at bounding box center [303, 554] width 48 height 26
type input "1"
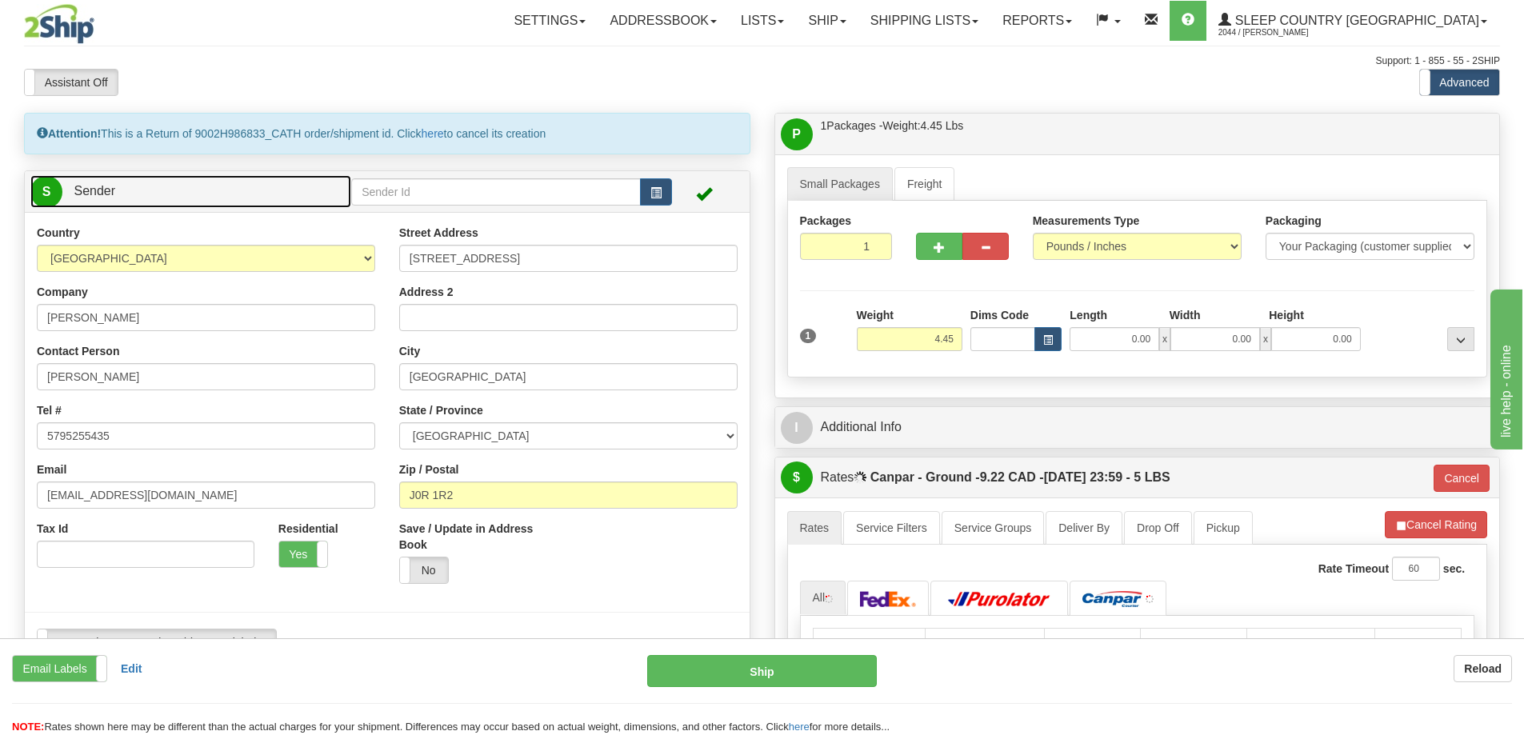
click at [97, 189] on span "Sender" at bounding box center [95, 191] width 42 height 14
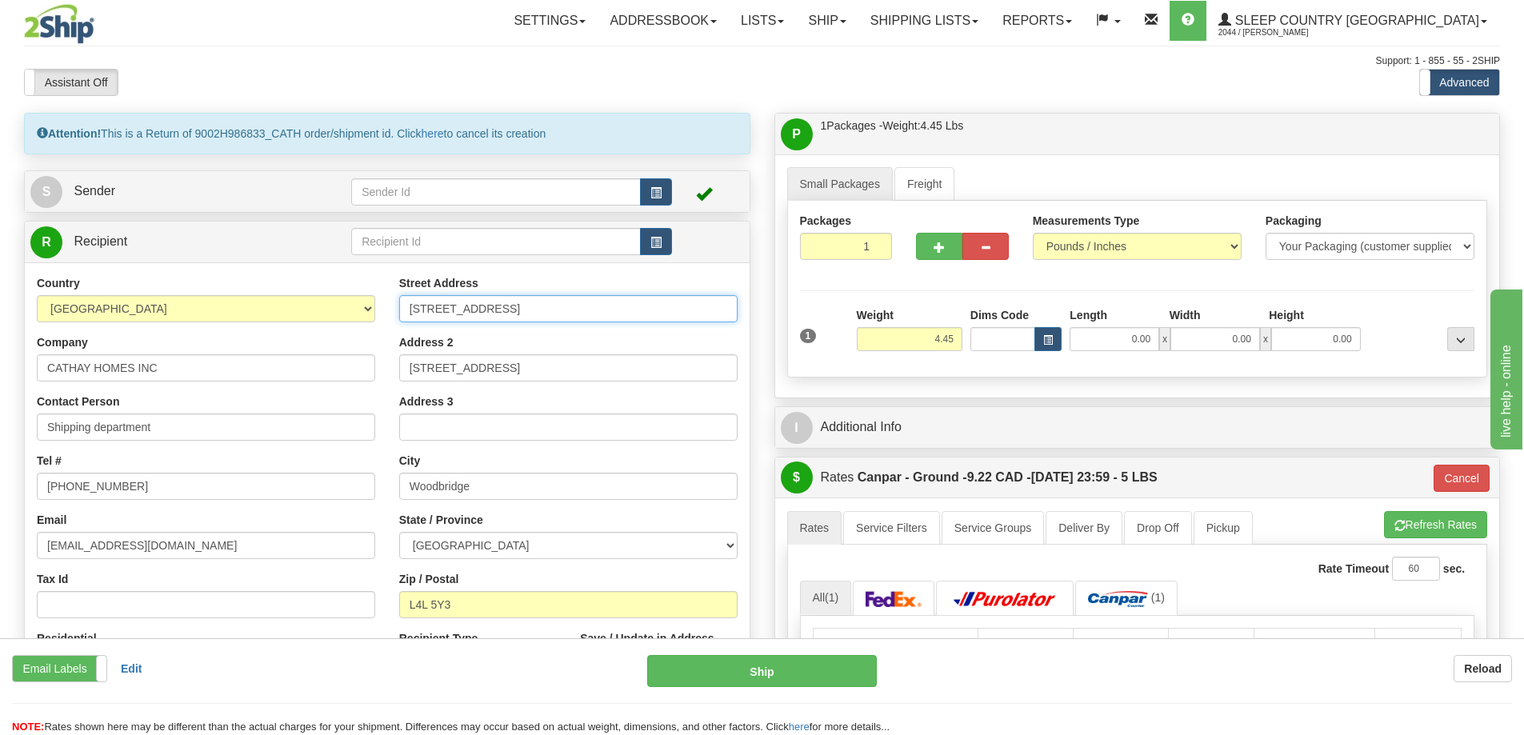
drag, startPoint x: 559, startPoint y: 311, endPoint x: 396, endPoint y: 310, distance: 163.2
click at [396, 310] on div "Street Address [STREET_ADDRESS] Address 2 [STREET_ADDRESS] Address 3 City [GEOG…" at bounding box center [568, 490] width 362 height 430
paste input "[STREET_ADDRESS]"
drag, startPoint x: 659, startPoint y: 310, endPoint x: 607, endPoint y: 310, distance: 52.0
click at [607, 310] on input "[STREET_ADDRESS]" at bounding box center [568, 308] width 338 height 27
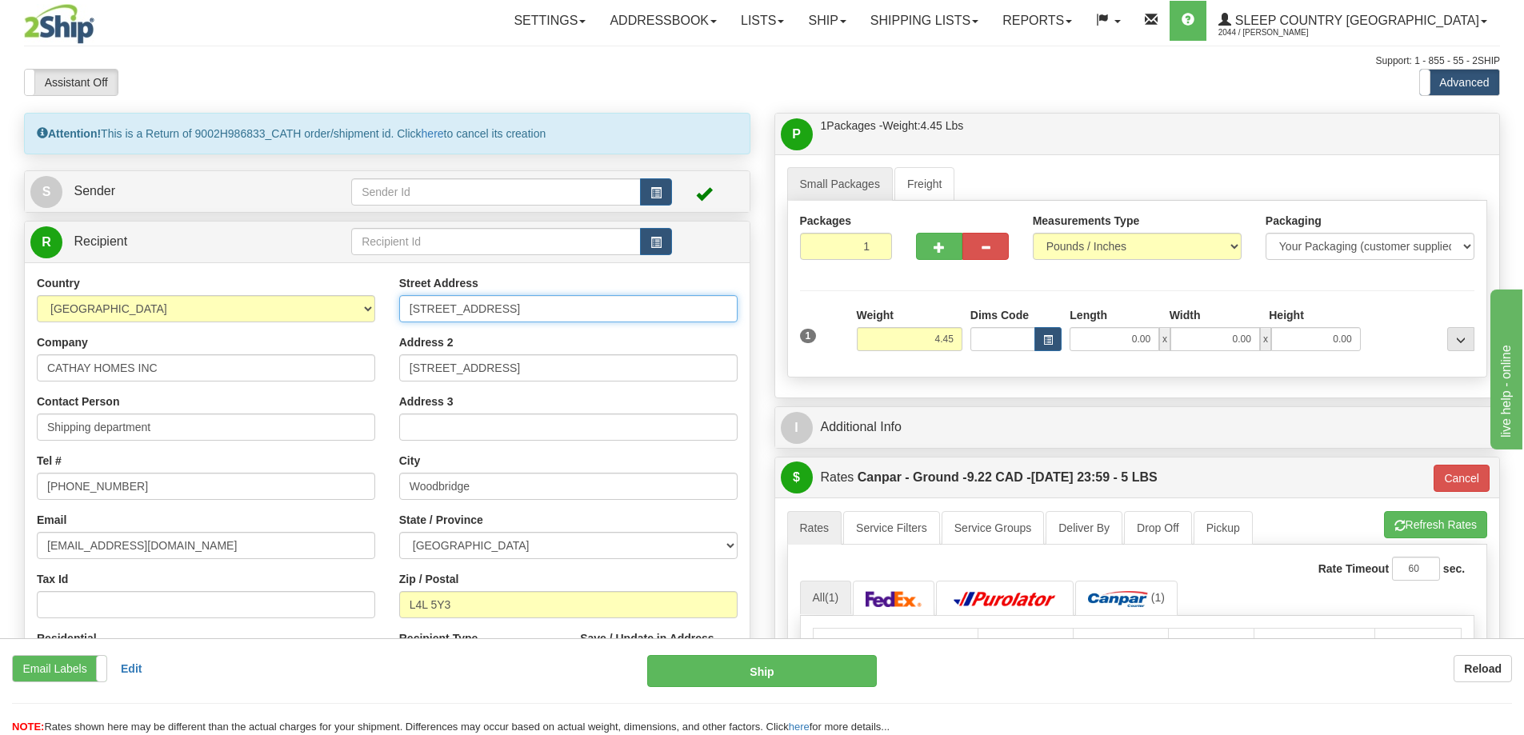
type input "[STREET_ADDRESS]"
drag, startPoint x: 464, startPoint y: 609, endPoint x: 406, endPoint y: 616, distance: 57.9
click at [406, 616] on input "L4L 5Y3" at bounding box center [568, 604] width 338 height 27
drag, startPoint x: 450, startPoint y: 605, endPoint x: 388, endPoint y: 605, distance: 62.4
click at [388, 605] on div "Street Address [STREET_ADDRESS] Address 2 [STREET_ADDRESS] Address 3 City [GEOG…" at bounding box center [568, 490] width 362 height 430
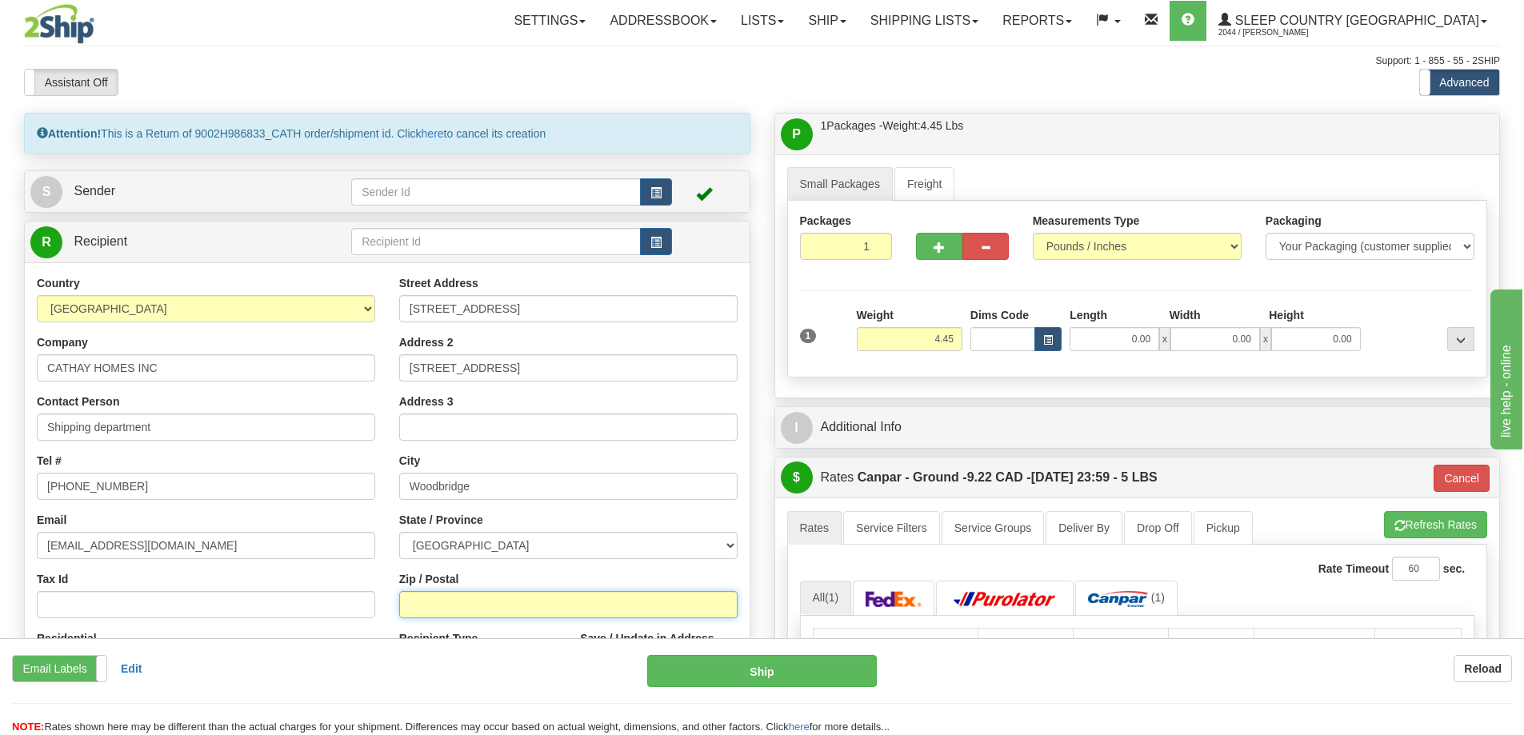
paste input "K8N 4Z6"
type input "K8N 4Z6"
click at [493, 540] on select "[GEOGRAPHIC_DATA] [GEOGRAPHIC_DATA] [GEOGRAPHIC_DATA] [GEOGRAPHIC_DATA] [GEOGRA…" at bounding box center [568, 545] width 338 height 27
type input "1"
select select "QC"
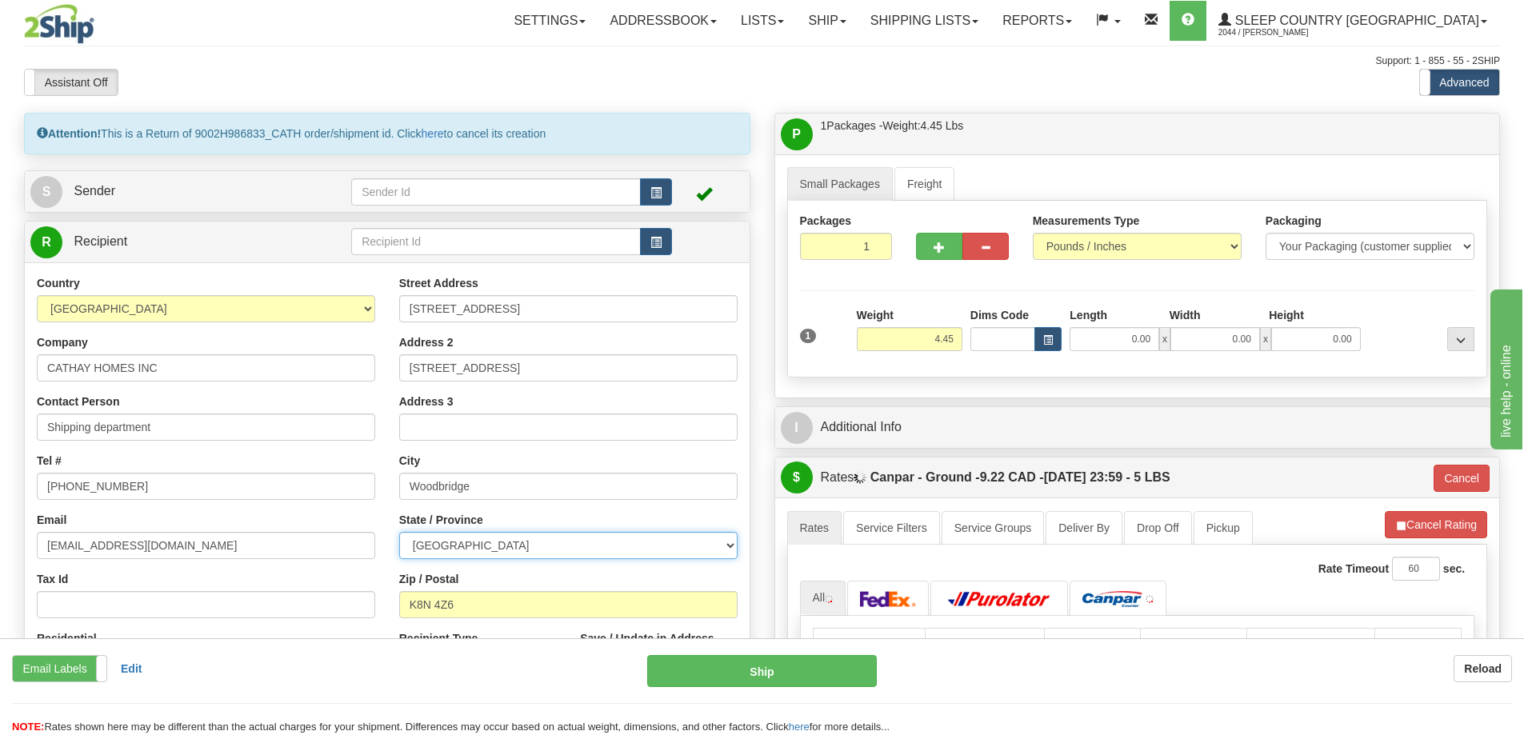
click at [399, 532] on select "[GEOGRAPHIC_DATA] [GEOGRAPHIC_DATA] [GEOGRAPHIC_DATA] [GEOGRAPHIC_DATA] [GEOGRA…" at bounding box center [568, 545] width 338 height 27
drag, startPoint x: 564, startPoint y: 368, endPoint x: 408, endPoint y: 368, distance: 156.0
click at [408, 368] on input "[STREET_ADDRESS]" at bounding box center [568, 367] width 338 height 27
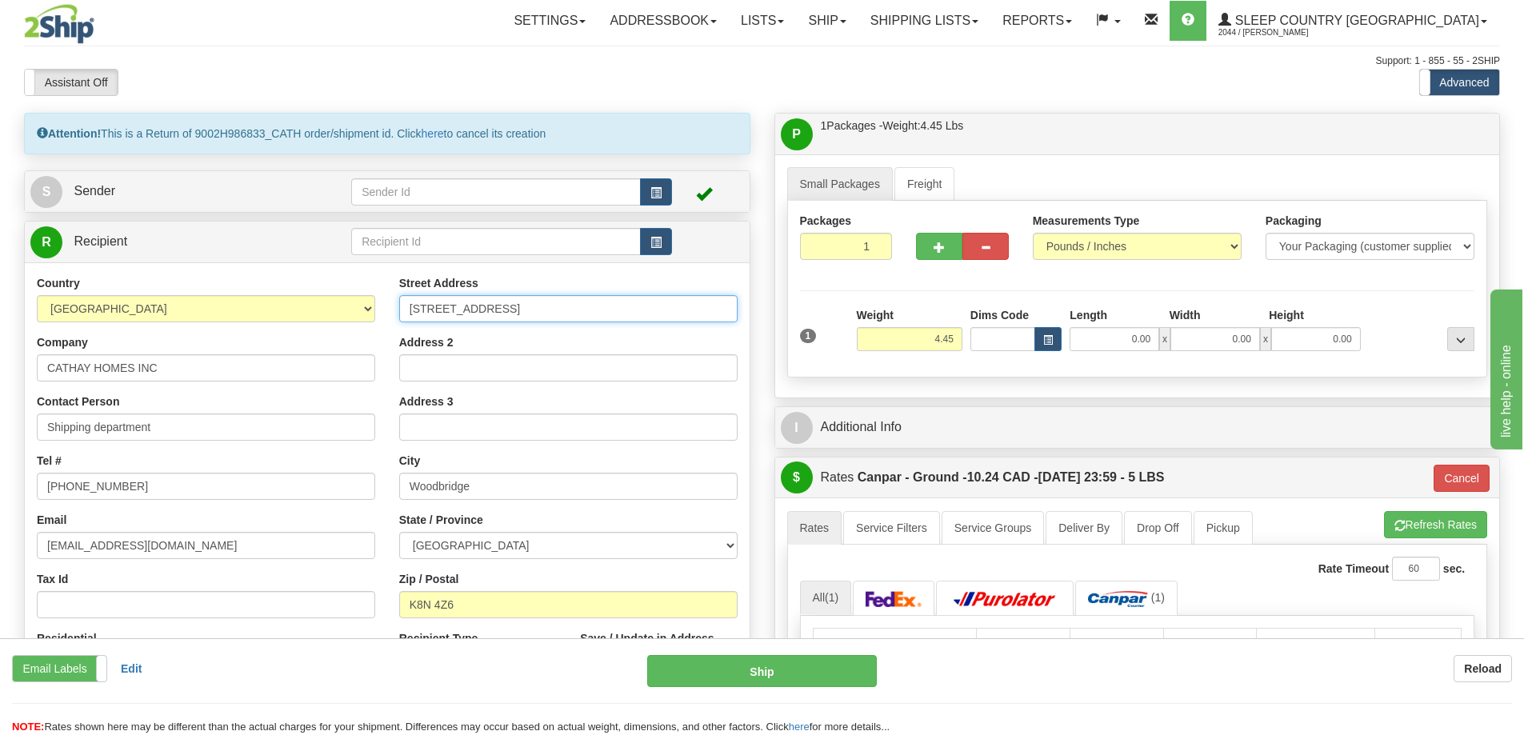
drag, startPoint x: 621, startPoint y: 309, endPoint x: 537, endPoint y: 310, distance: 83.2
click at [537, 310] on input "[STREET_ADDRESS]" at bounding box center [568, 308] width 338 height 27
type input "[STREET_ADDRESS]"
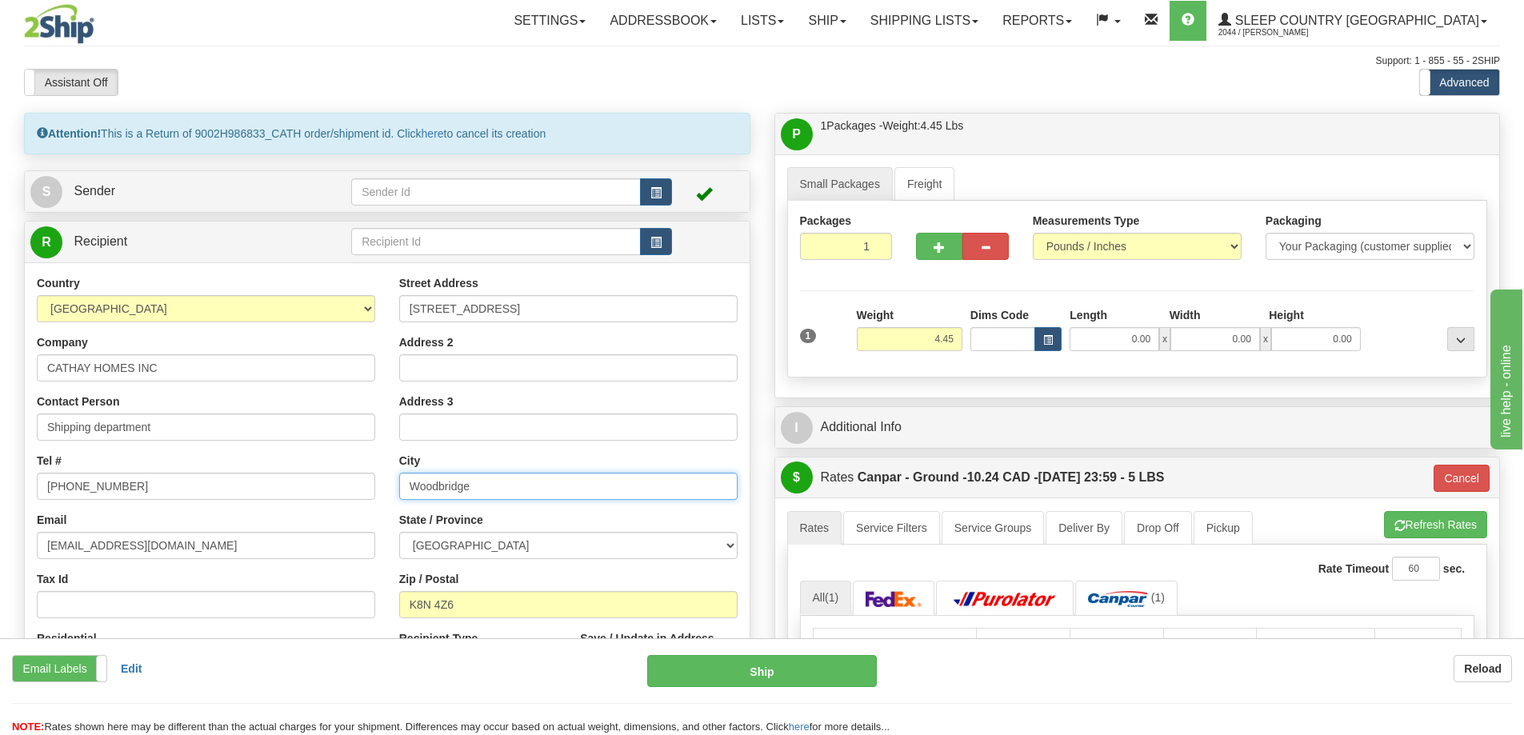
drag, startPoint x: 482, startPoint y: 486, endPoint x: 402, endPoint y: 490, distance: 79.3
click at [402, 490] on input "Woodbridge" at bounding box center [568, 486] width 338 height 27
paste input "BELLEVILLE"
type input "BELLEVILLE"
drag, startPoint x: 174, startPoint y: 369, endPoint x: 24, endPoint y: 370, distance: 149.6
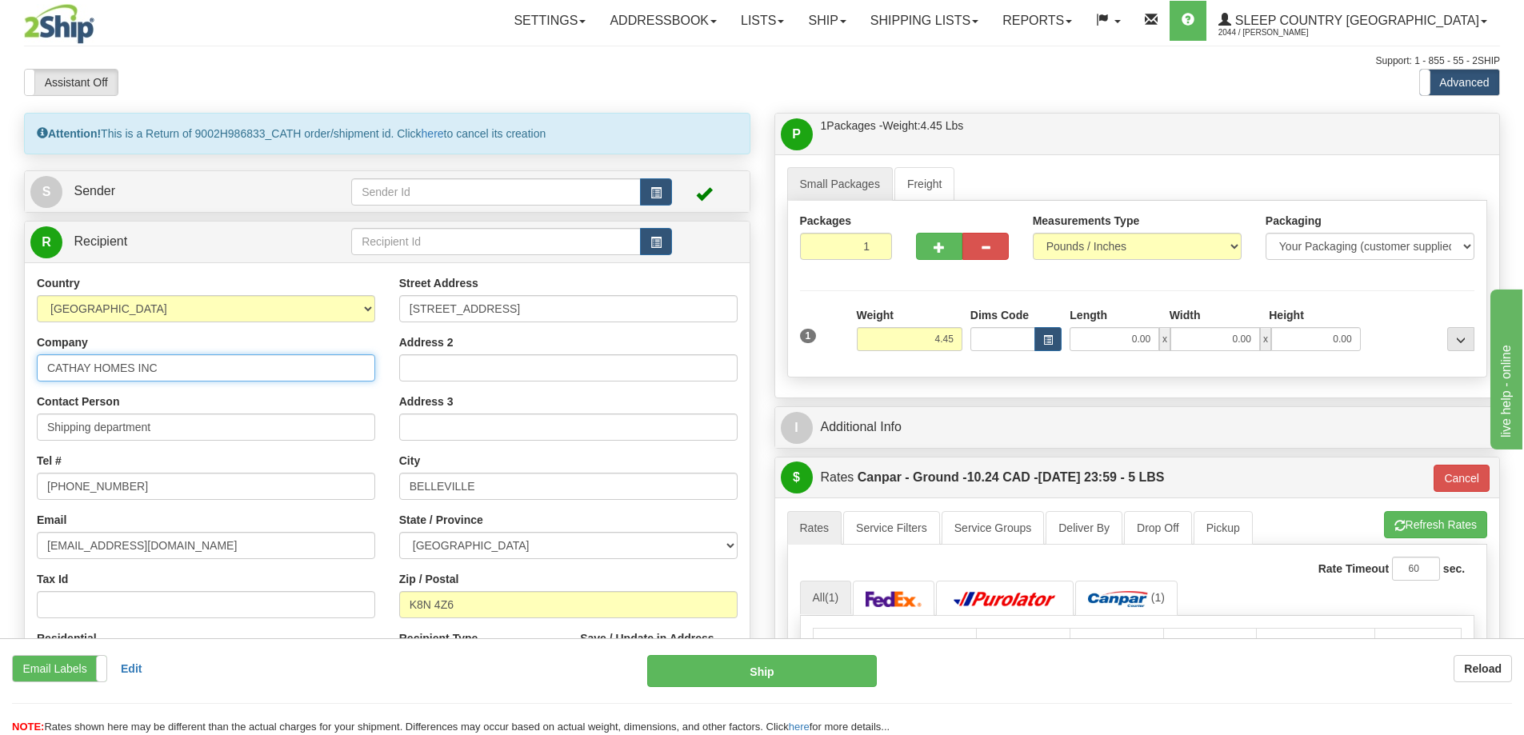
click at [24, 370] on div "R Recipient" at bounding box center [387, 469] width 726 height 497
type input "DC914"
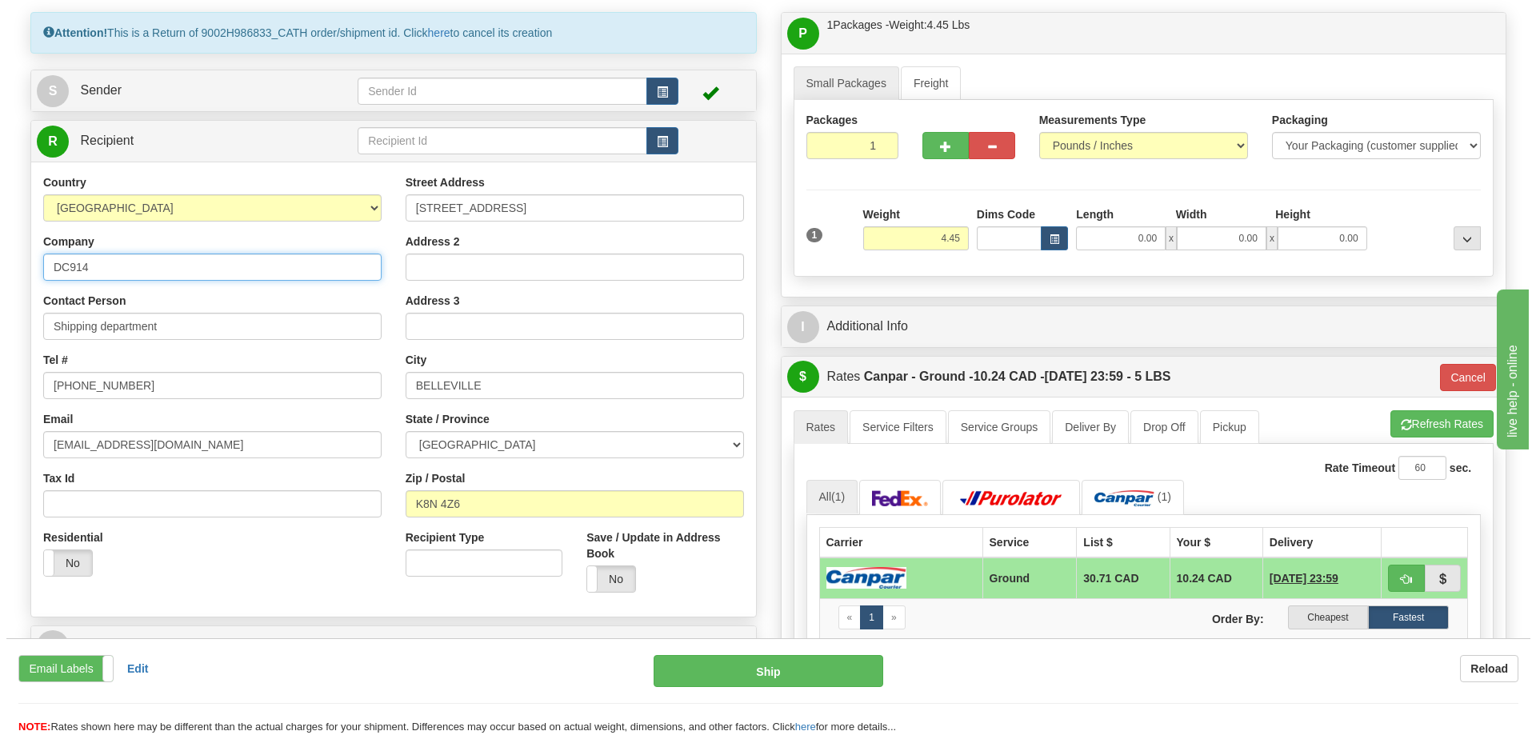
scroll to position [160, 0]
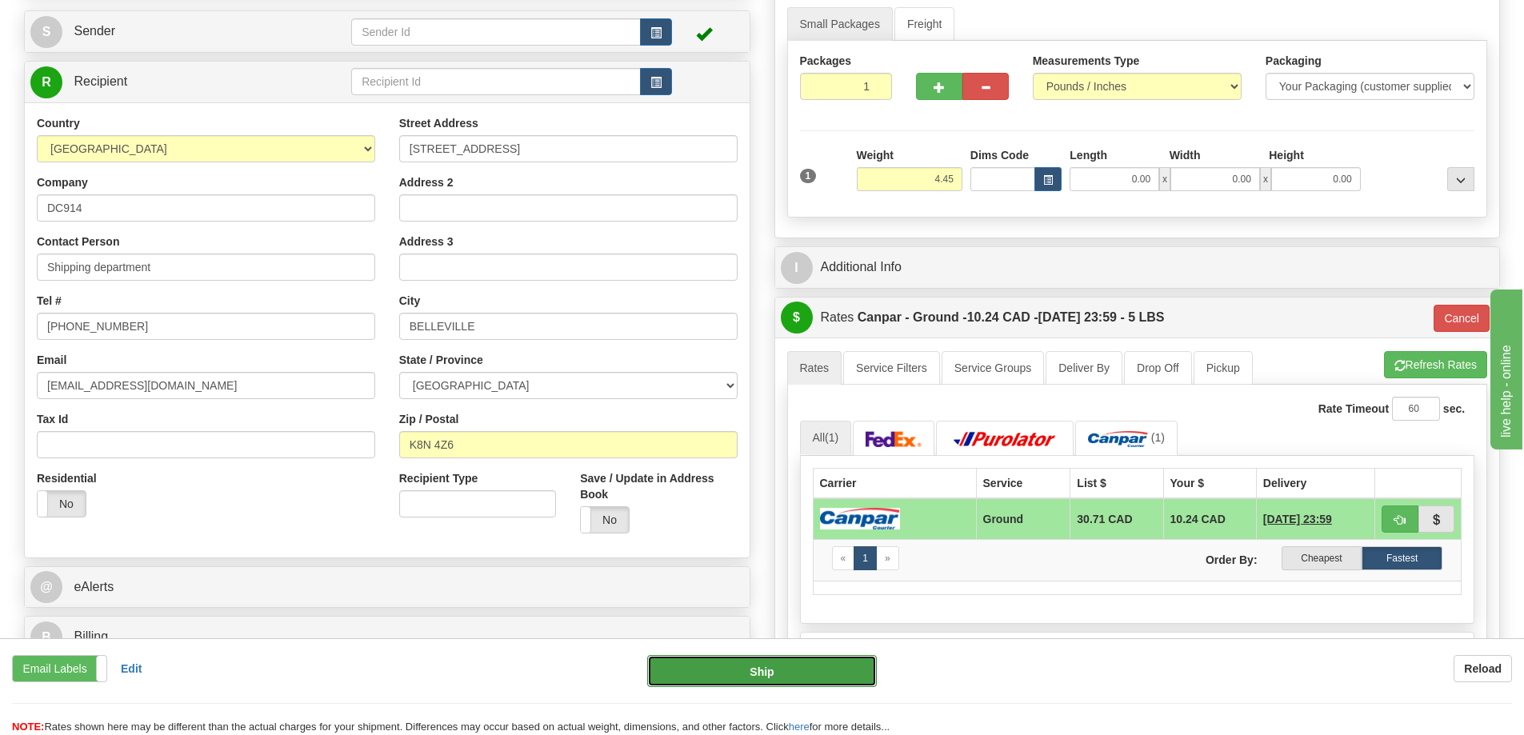
click at [705, 676] on button "Ship" at bounding box center [762, 671] width 230 height 32
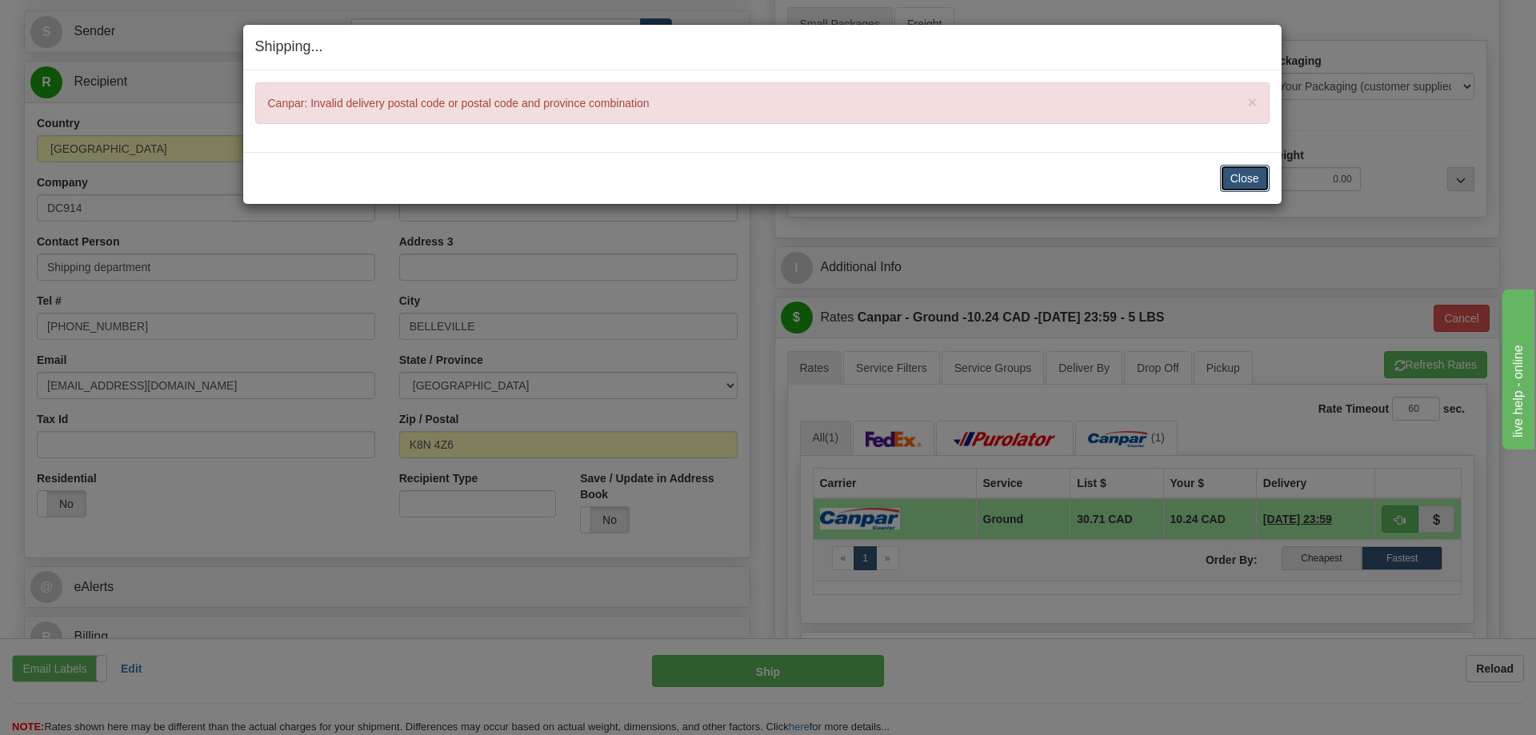
click at [1246, 180] on button "Close" at bounding box center [1245, 178] width 50 height 27
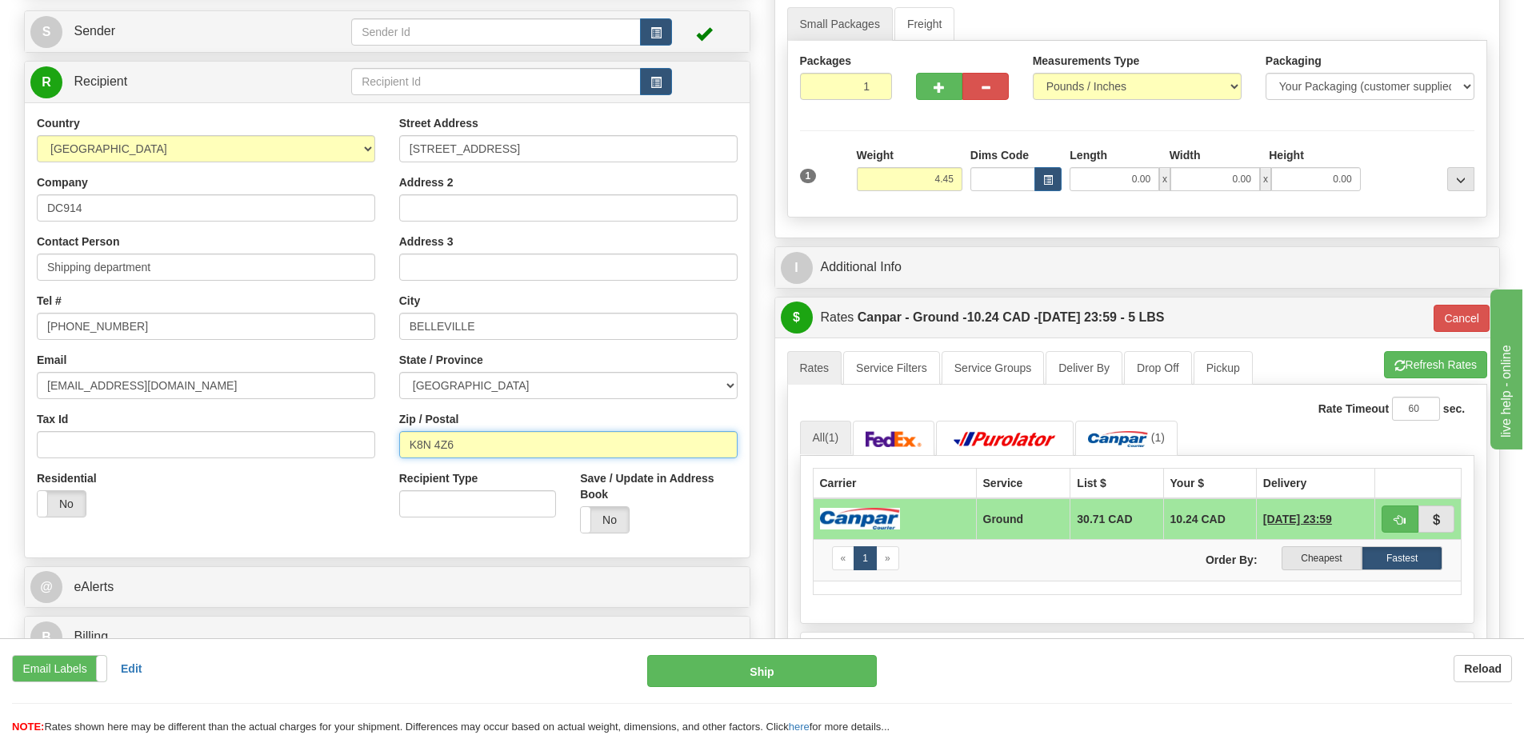
drag, startPoint x: 478, startPoint y: 441, endPoint x: 384, endPoint y: 453, distance: 94.3
click at [384, 446] on div "Country [GEOGRAPHIC_DATA] [GEOGRAPHIC_DATA] [GEOGRAPHIC_DATA] [GEOGRAPHIC_DATA]…" at bounding box center [387, 330] width 725 height 430
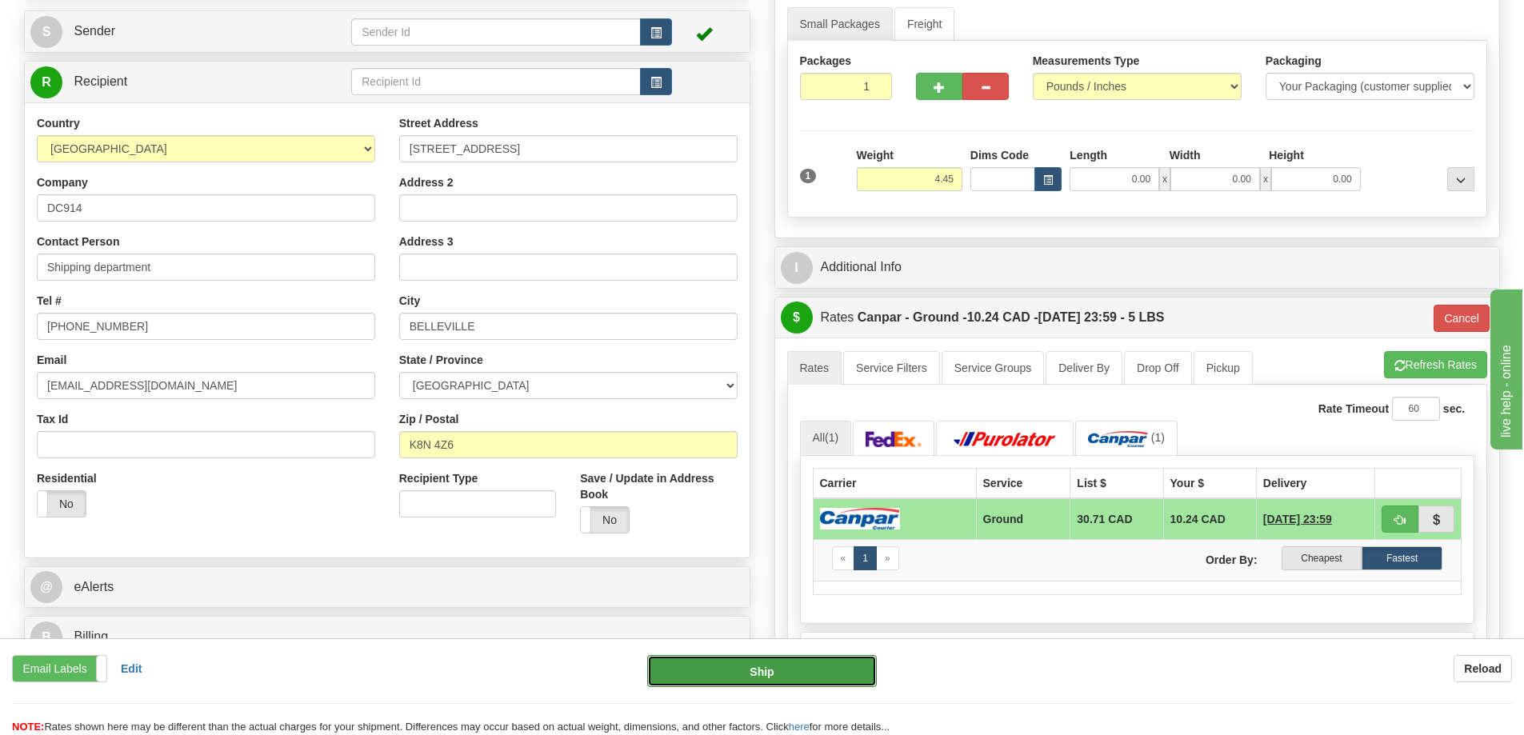
click at [751, 671] on button "Ship" at bounding box center [762, 671] width 230 height 32
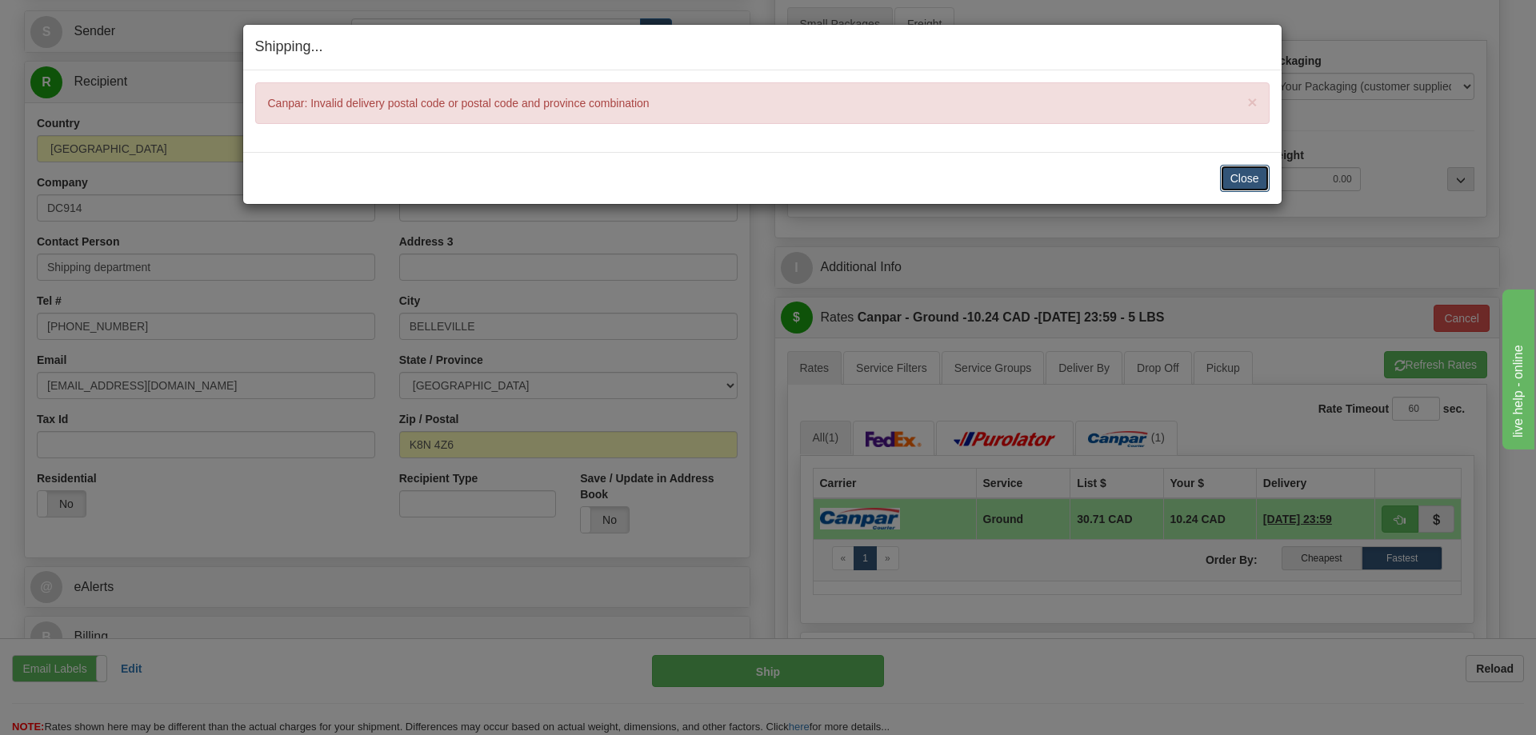
click at [1230, 173] on button "Close" at bounding box center [1245, 178] width 50 height 27
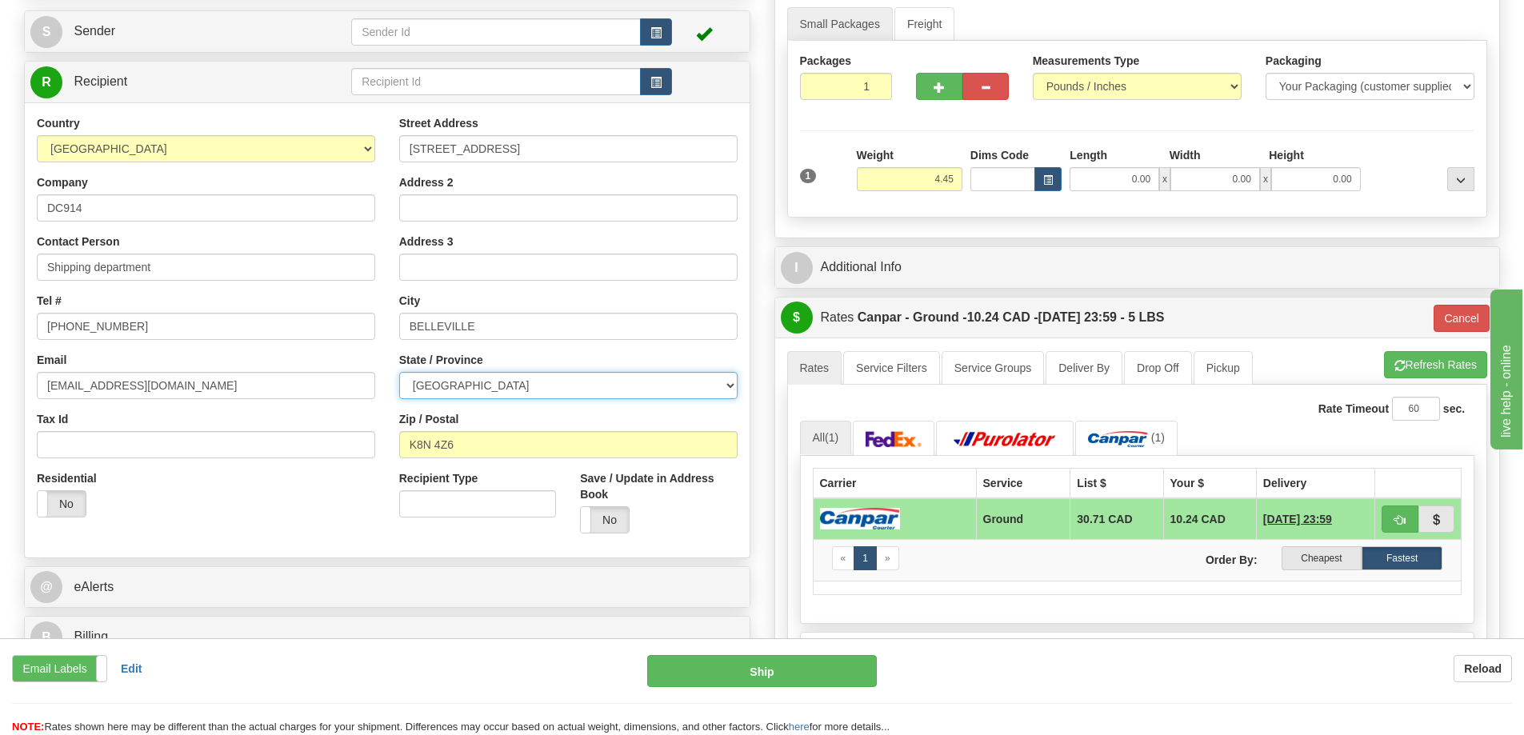
click at [485, 384] on select "[GEOGRAPHIC_DATA] [GEOGRAPHIC_DATA] [GEOGRAPHIC_DATA] [GEOGRAPHIC_DATA] [GEOGRA…" at bounding box center [568, 385] width 338 height 27
select select "ON"
click at [399, 372] on select "[GEOGRAPHIC_DATA] [GEOGRAPHIC_DATA] [GEOGRAPHIC_DATA] [GEOGRAPHIC_DATA] [GEOGRA…" at bounding box center [568, 385] width 338 height 27
click at [759, 667] on button "Ship" at bounding box center [762, 671] width 230 height 32
